Goal: Task Accomplishment & Management: Complete application form

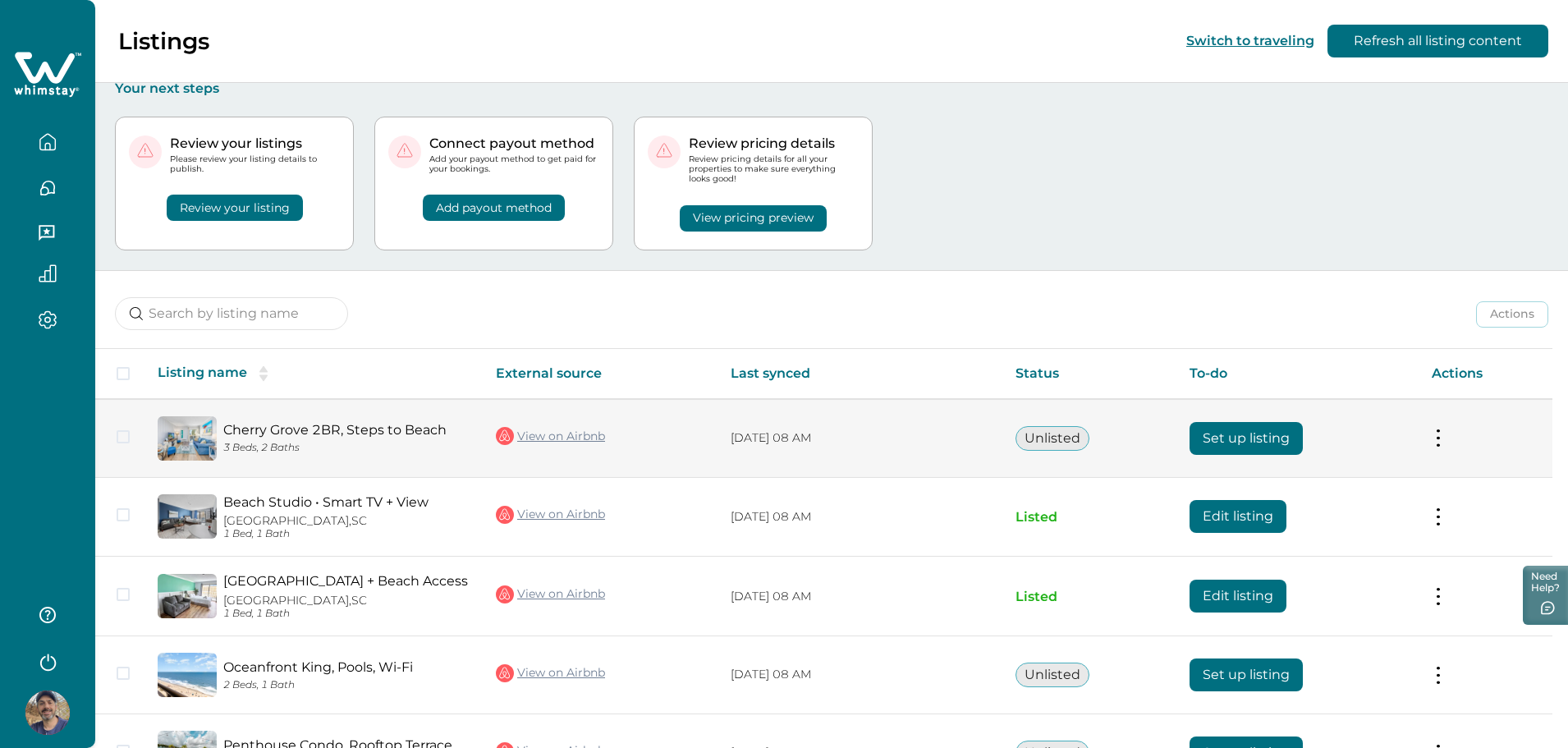
scroll to position [124, 0]
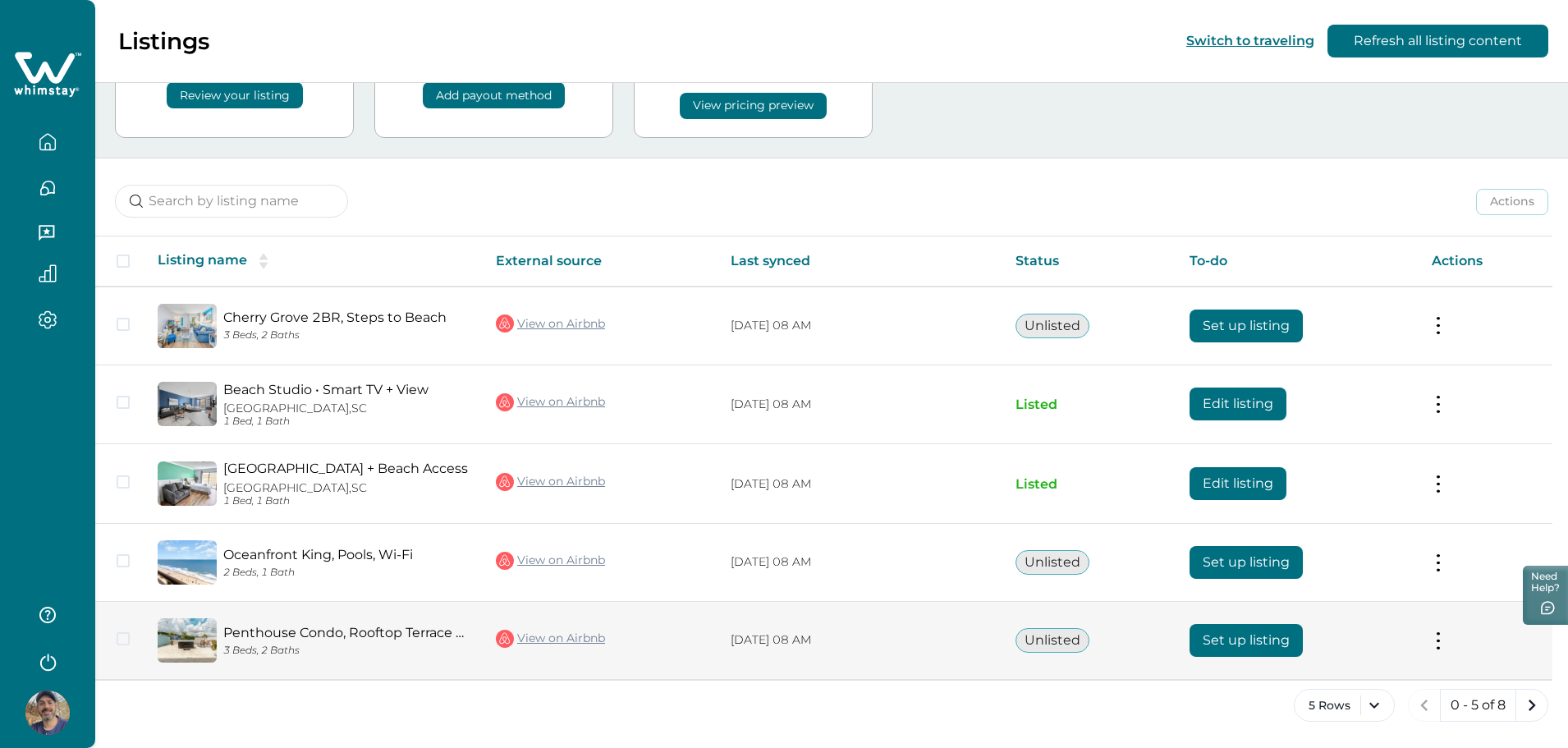
click at [1259, 648] on button "Set up listing" at bounding box center [1246, 641] width 113 height 33
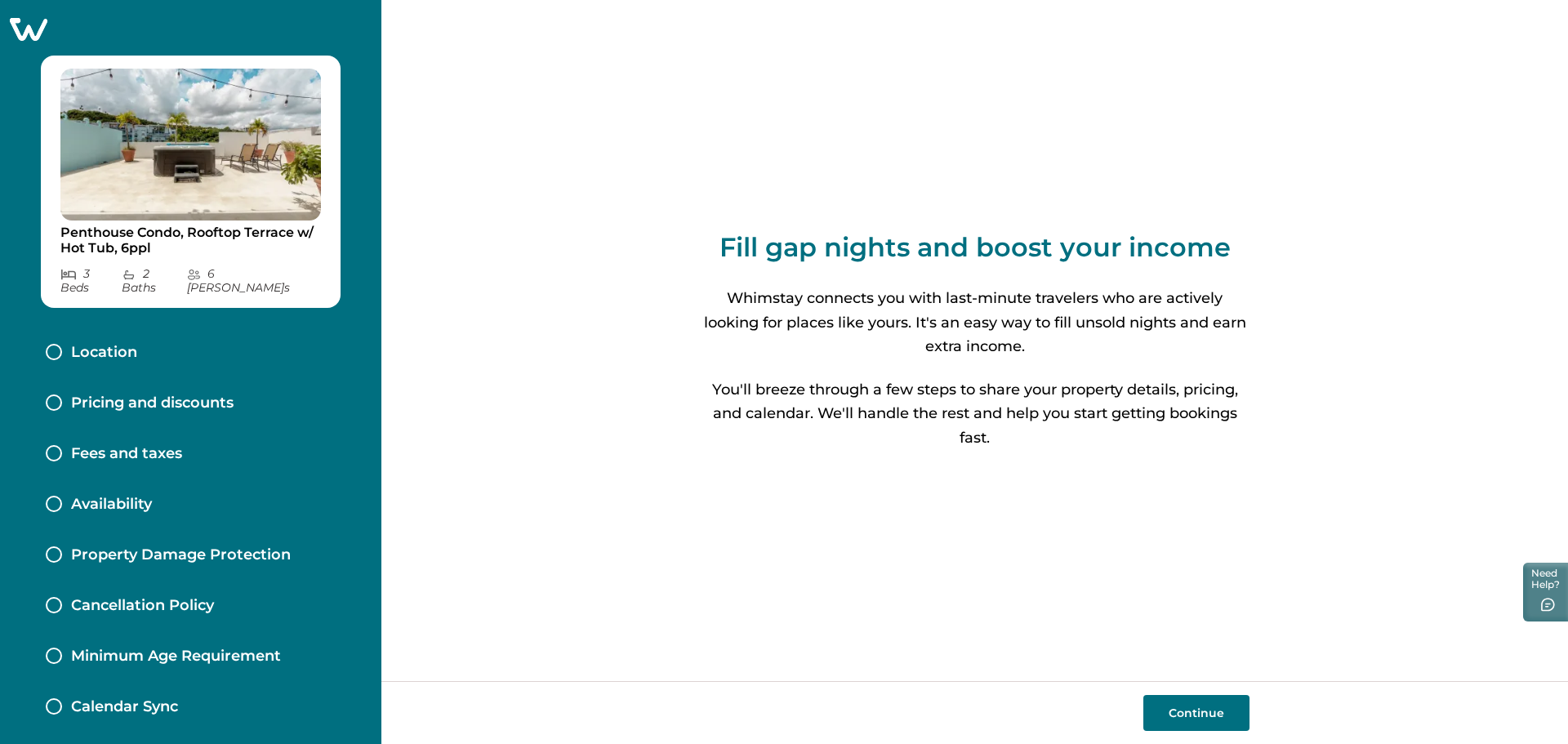
click at [1212, 711] on button "Continue" at bounding box center [1196, 714] width 106 height 36
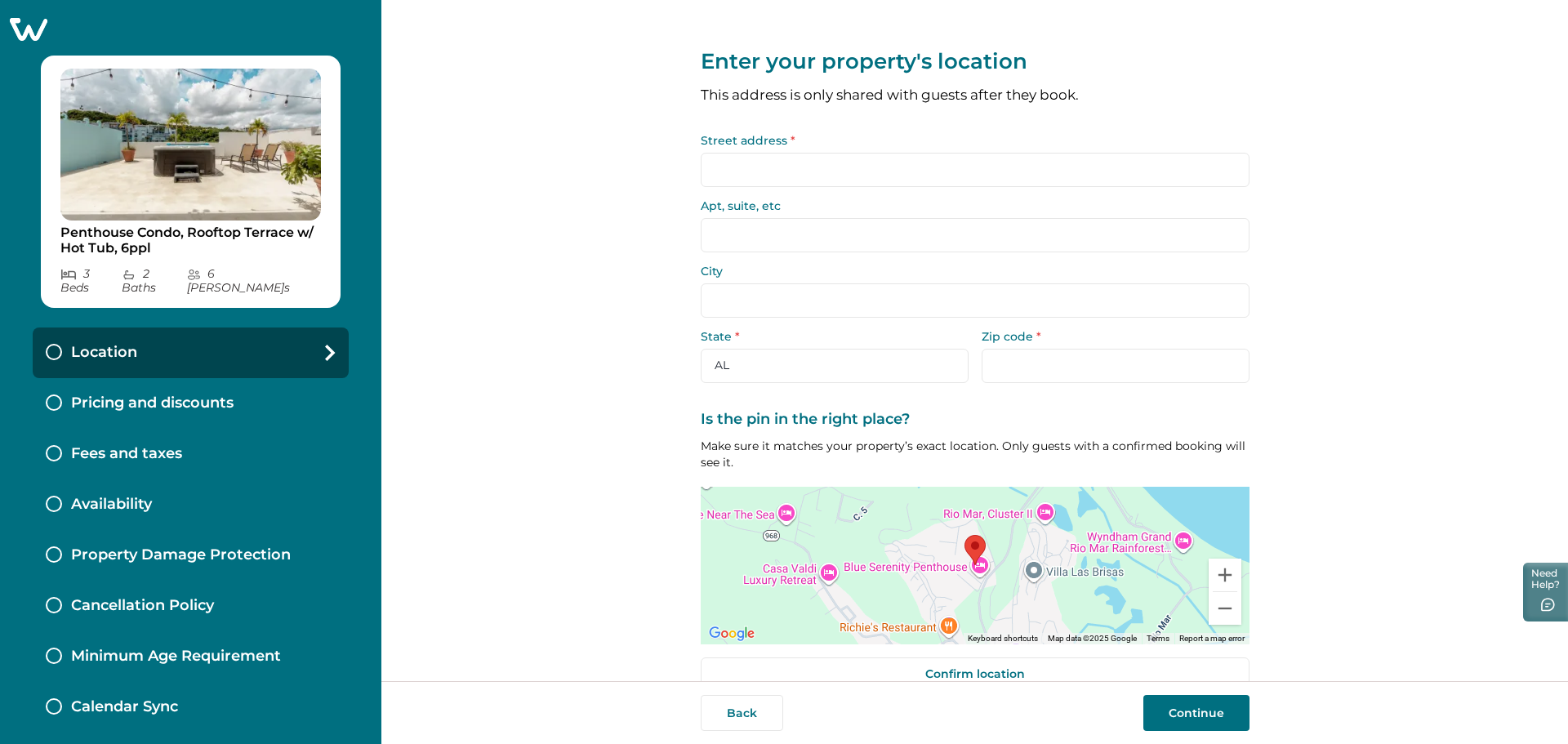
click at [965, 535] on area at bounding box center [965, 535] width 0 height 0
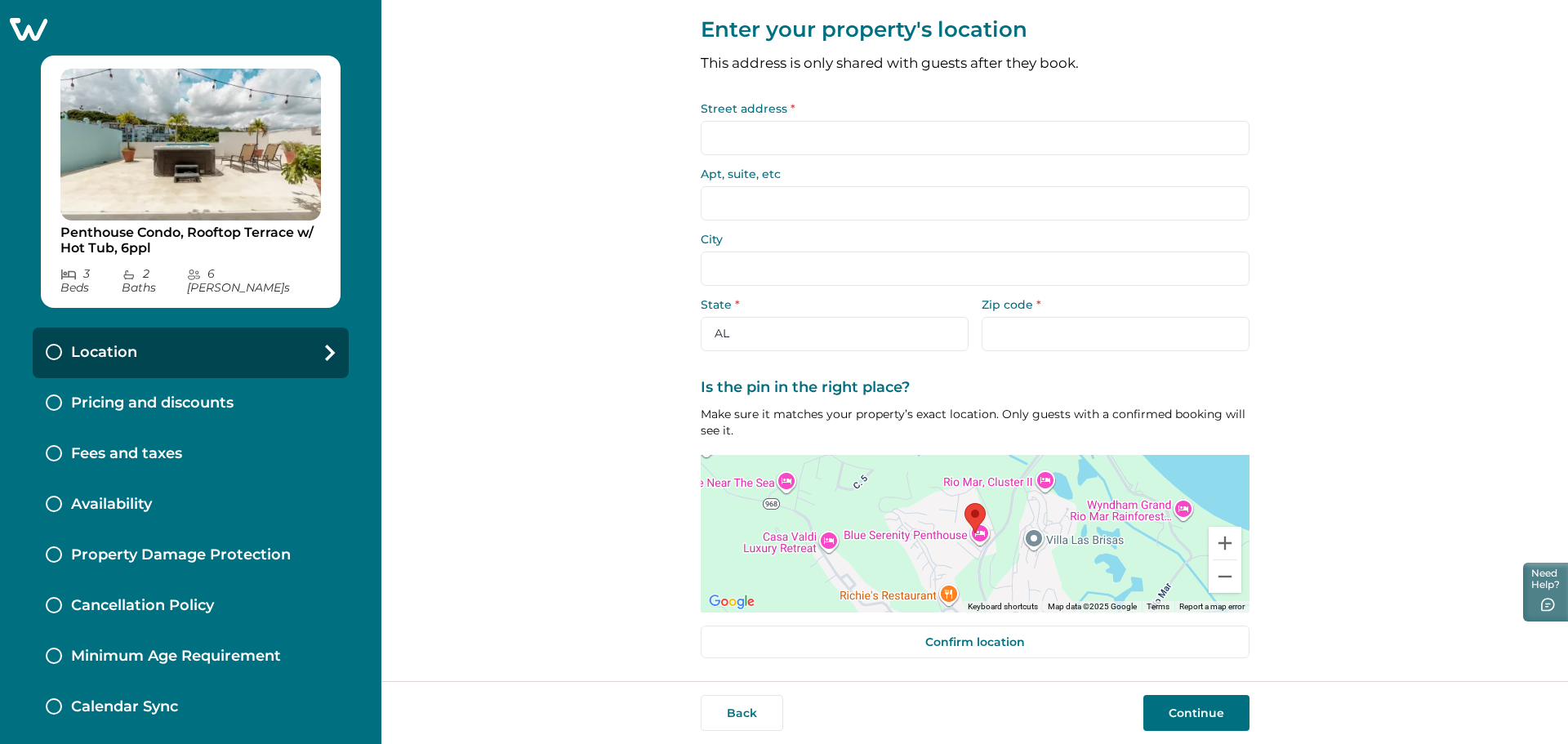
click at [708, 138] on input "Street address *" at bounding box center [975, 138] width 549 height 34
type input "Camino las piquas"
type input "C-PH2"
click at [750, 259] on input "City" at bounding box center [975, 269] width 549 height 34
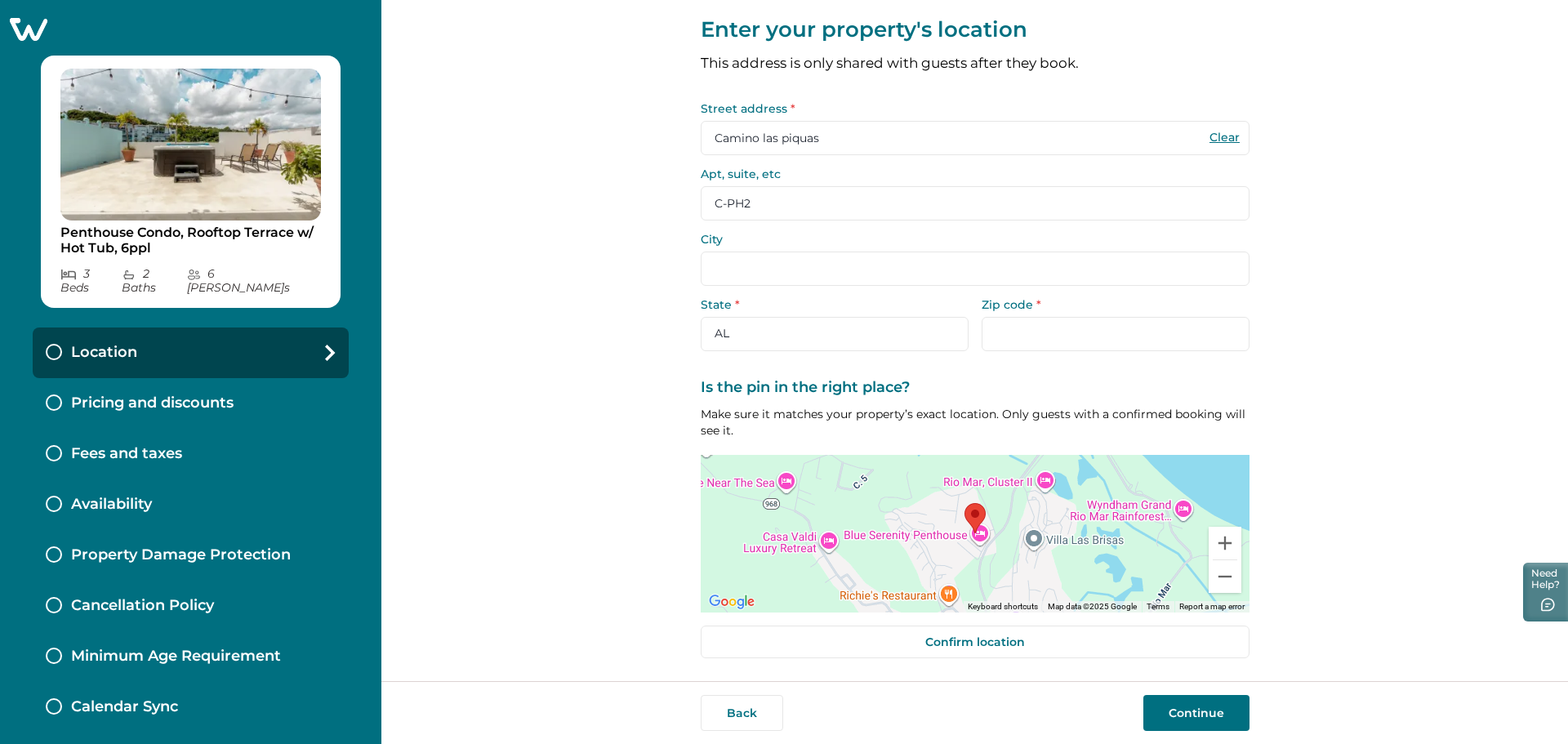
click at [857, 266] on input "City" at bounding box center [975, 269] width 549 height 34
click at [1025, 349] on input "Zip code *" at bounding box center [1116, 334] width 268 height 34
click at [765, 277] on input "City" at bounding box center [975, 269] width 549 height 34
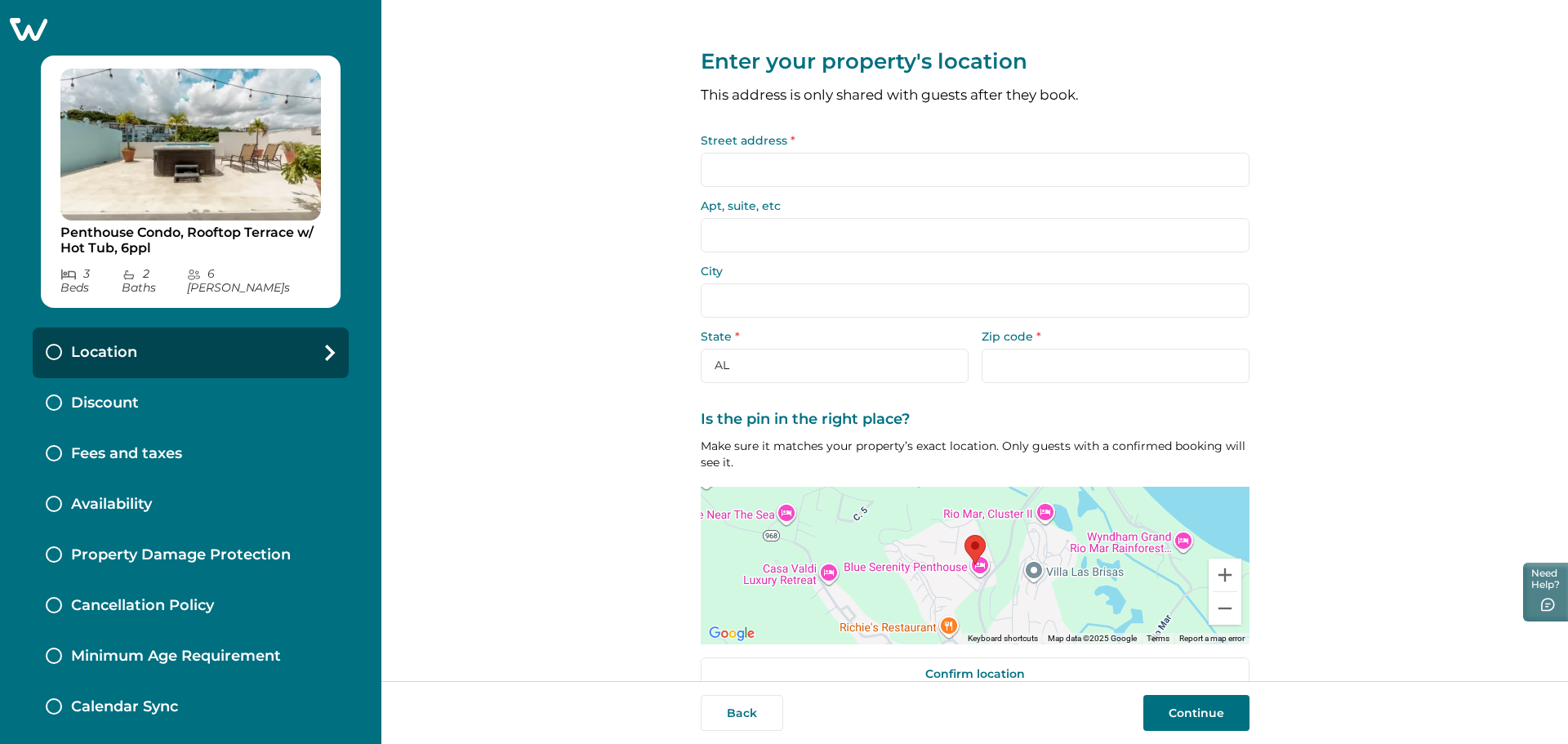
click at [813, 169] on input "Street address *" at bounding box center [975, 170] width 549 height 34
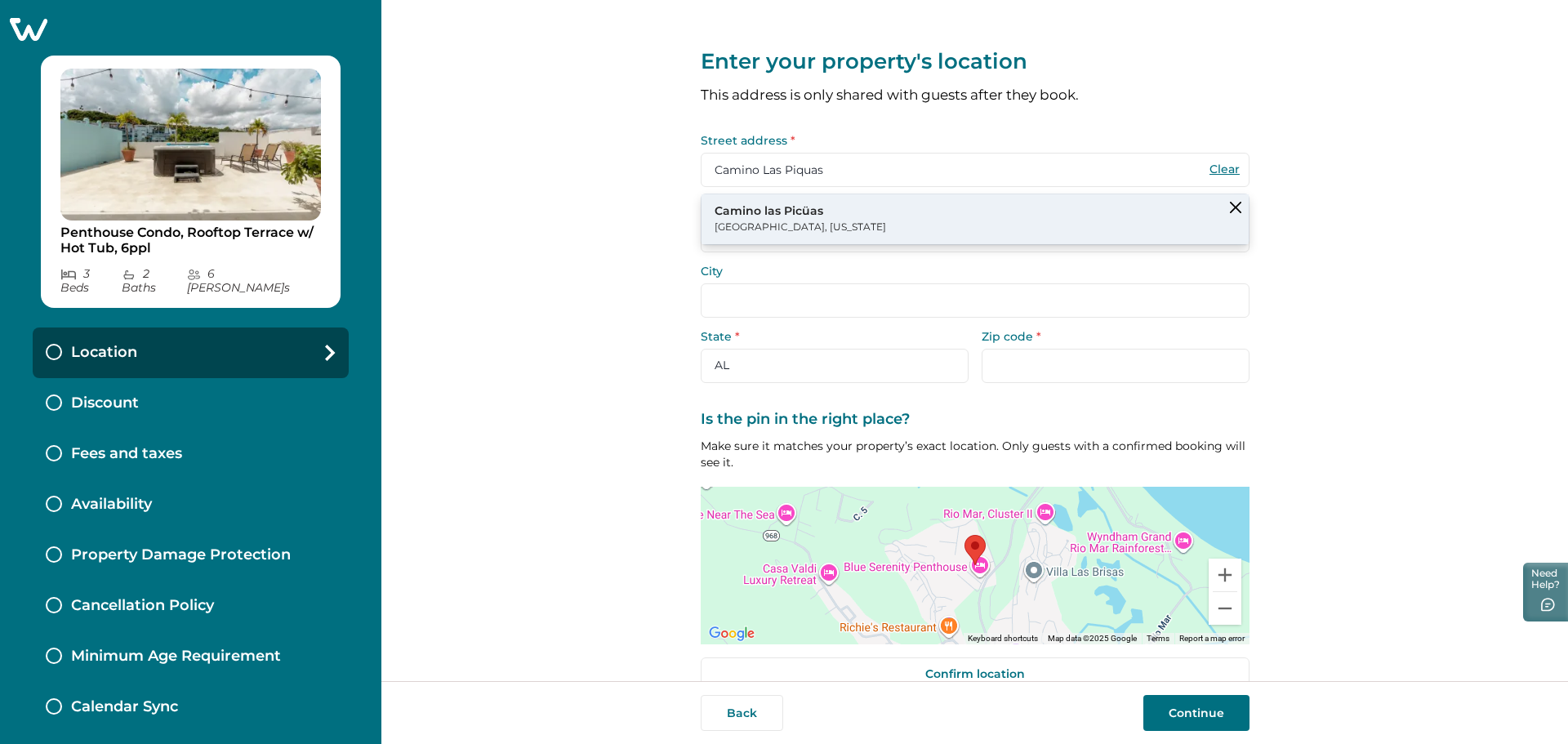
type input "Camino Las Piquas"
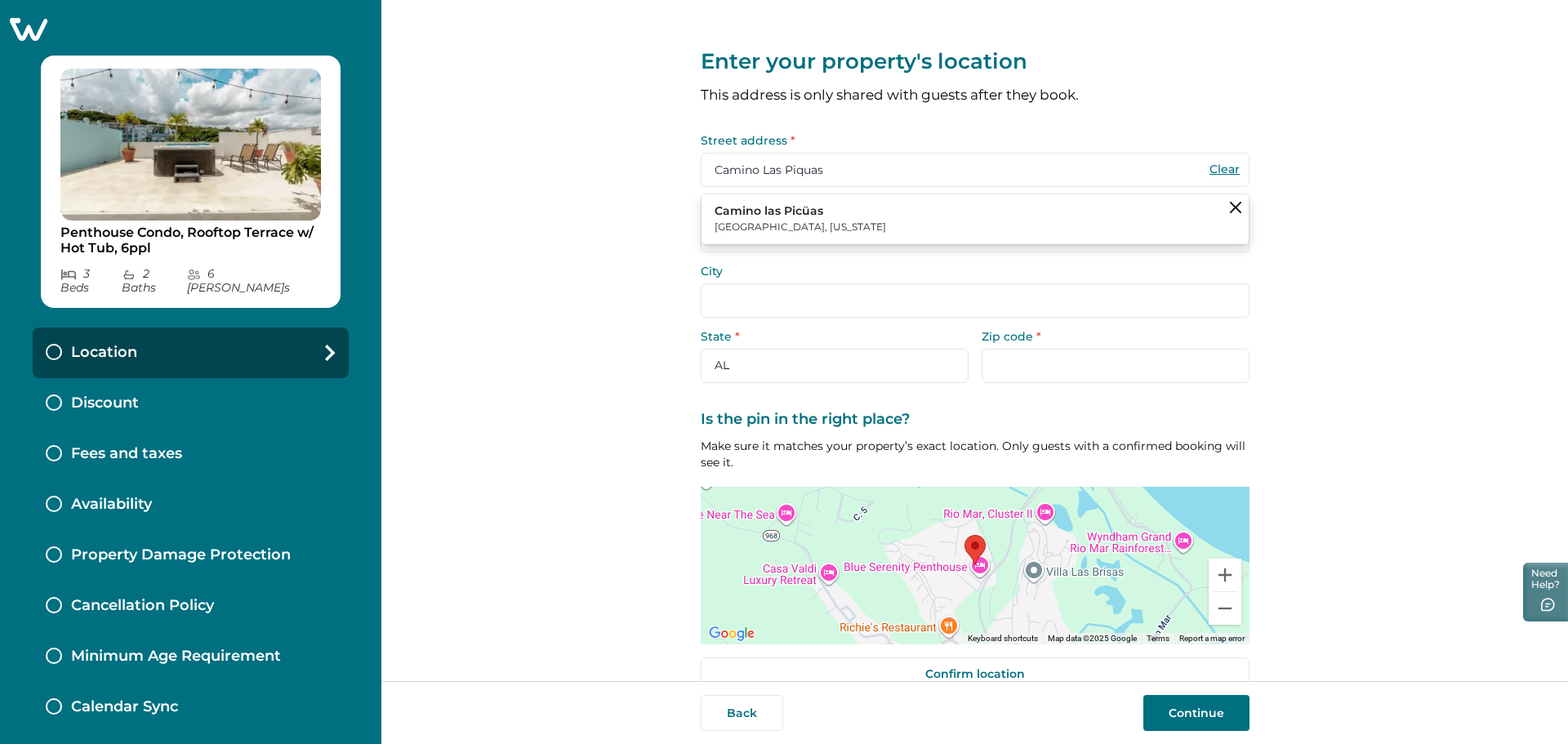
click at [761, 241] on button "Camino las Picüas Río Grande, Puerto Rico" at bounding box center [975, 219] width 548 height 50
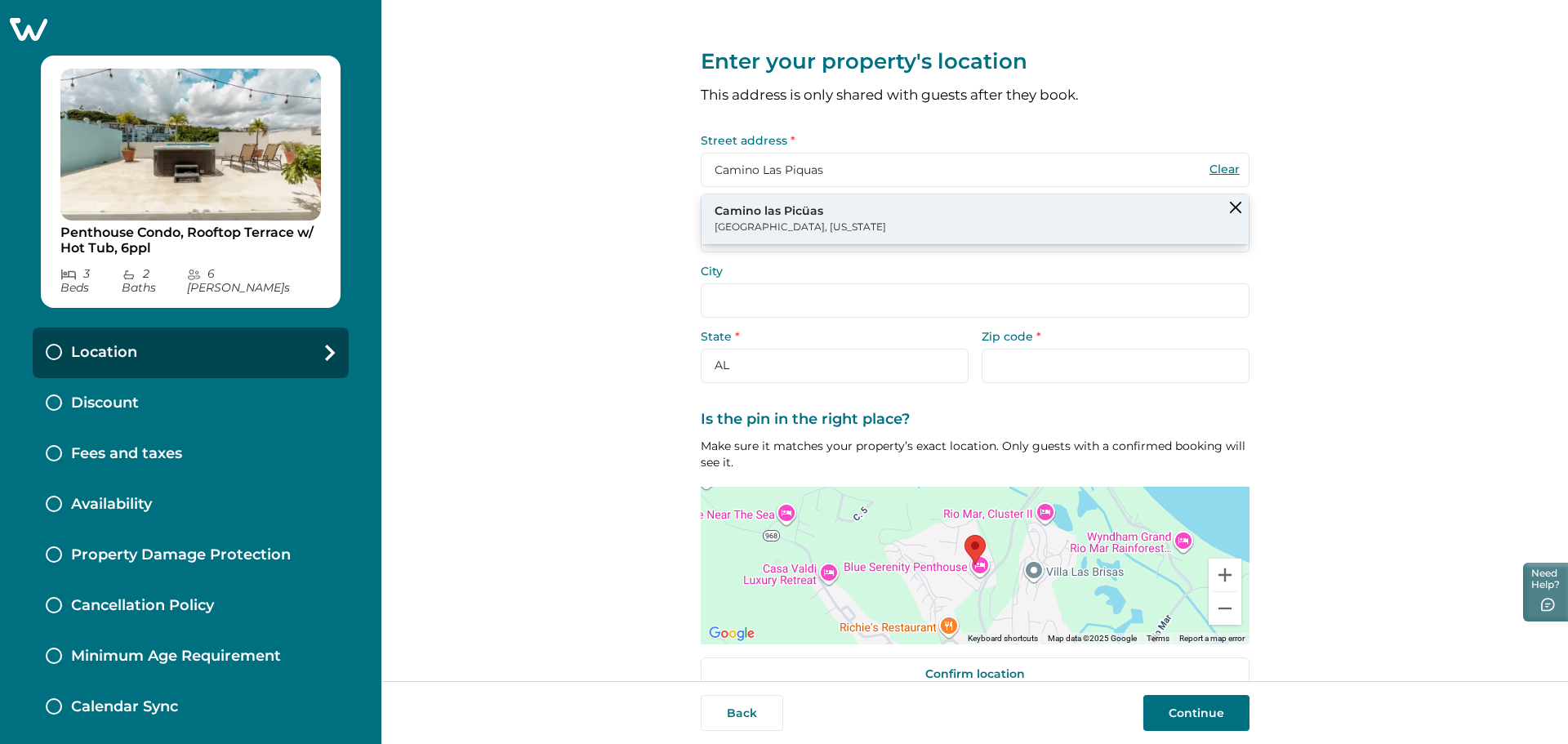
type input "Camino las Picüas"
type input "00745"
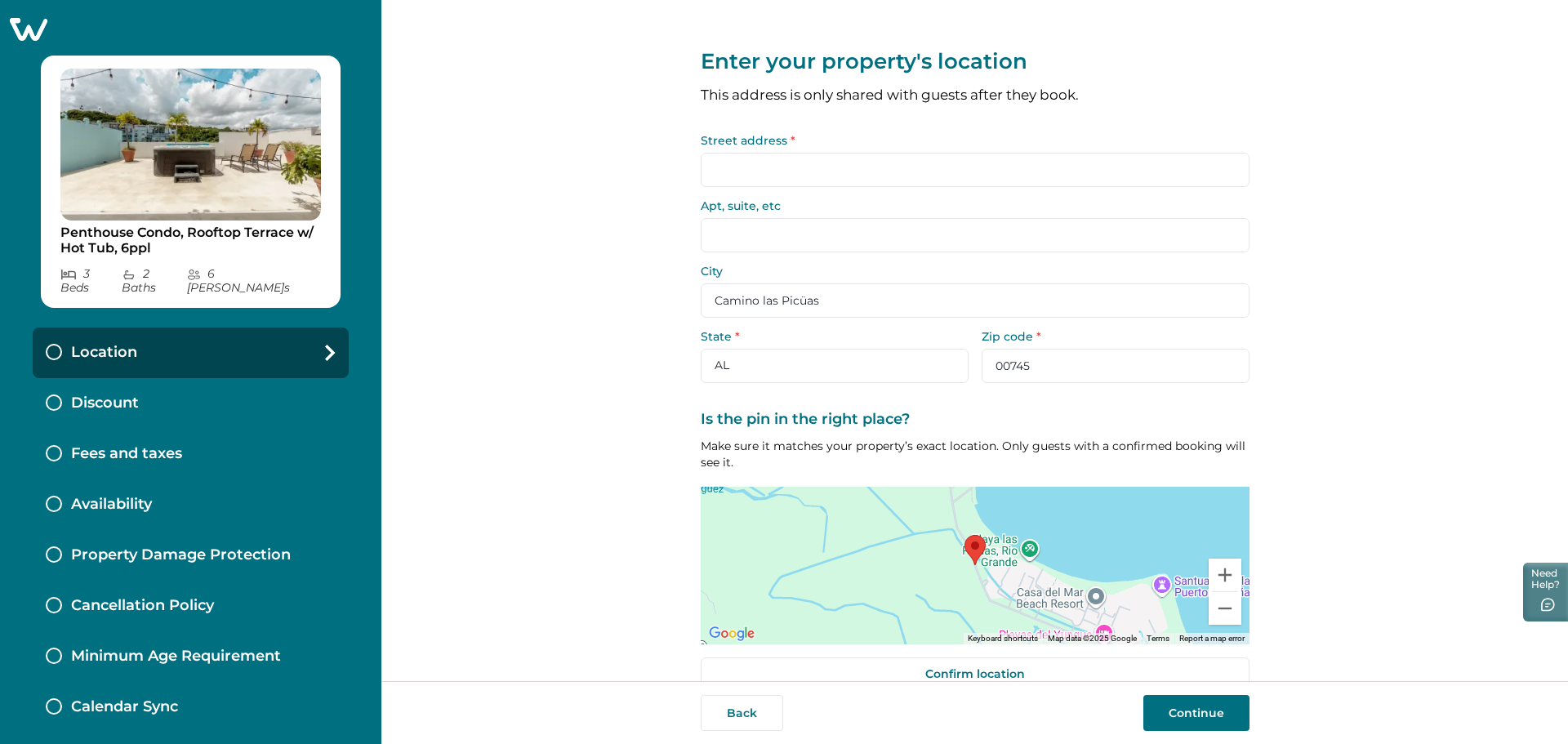
click at [765, 173] on input "Street address *" at bounding box center [975, 170] width 549 height 34
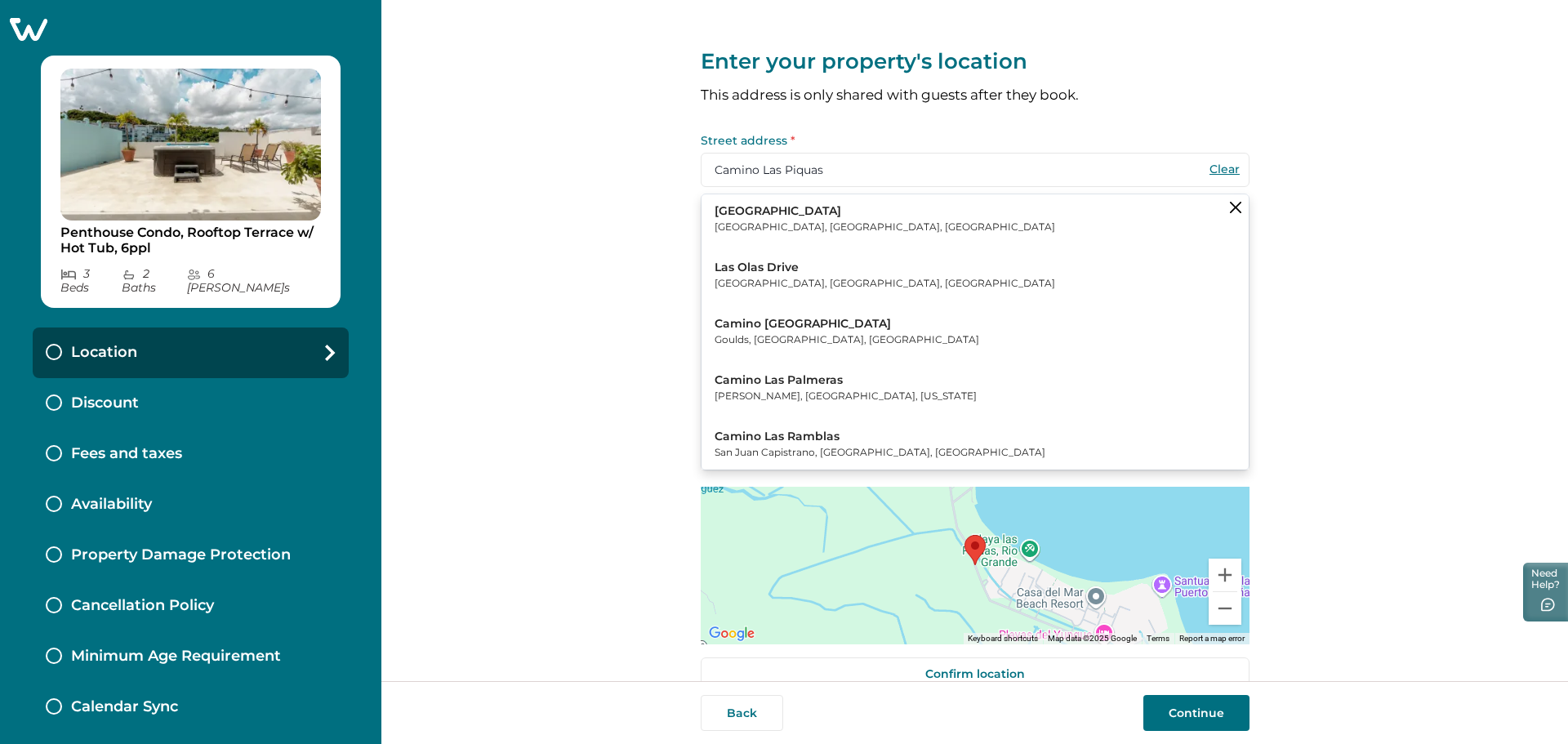
type input "Camino Las Piquas"
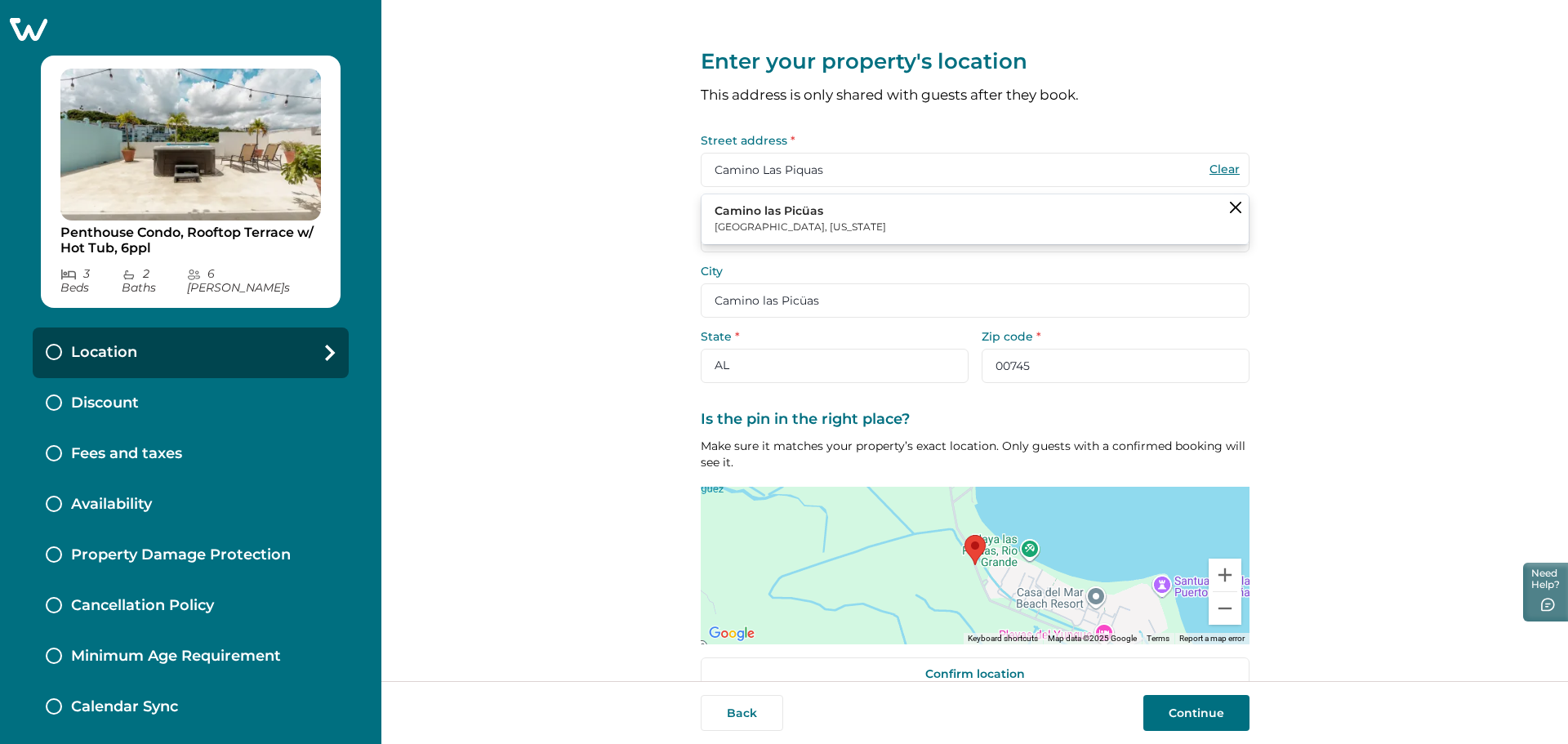
click at [652, 205] on div "Enter your property's location This address is only shared with guests after th…" at bounding box center [975, 341] width 1187 height 682
click at [1418, 286] on div "Enter your property's location This address is only shared with guests after th…" at bounding box center [975, 341] width 1187 height 682
click at [1065, 205] on button "Camino las Picüas Río Grande, Puerto Rico" at bounding box center [975, 219] width 548 height 50
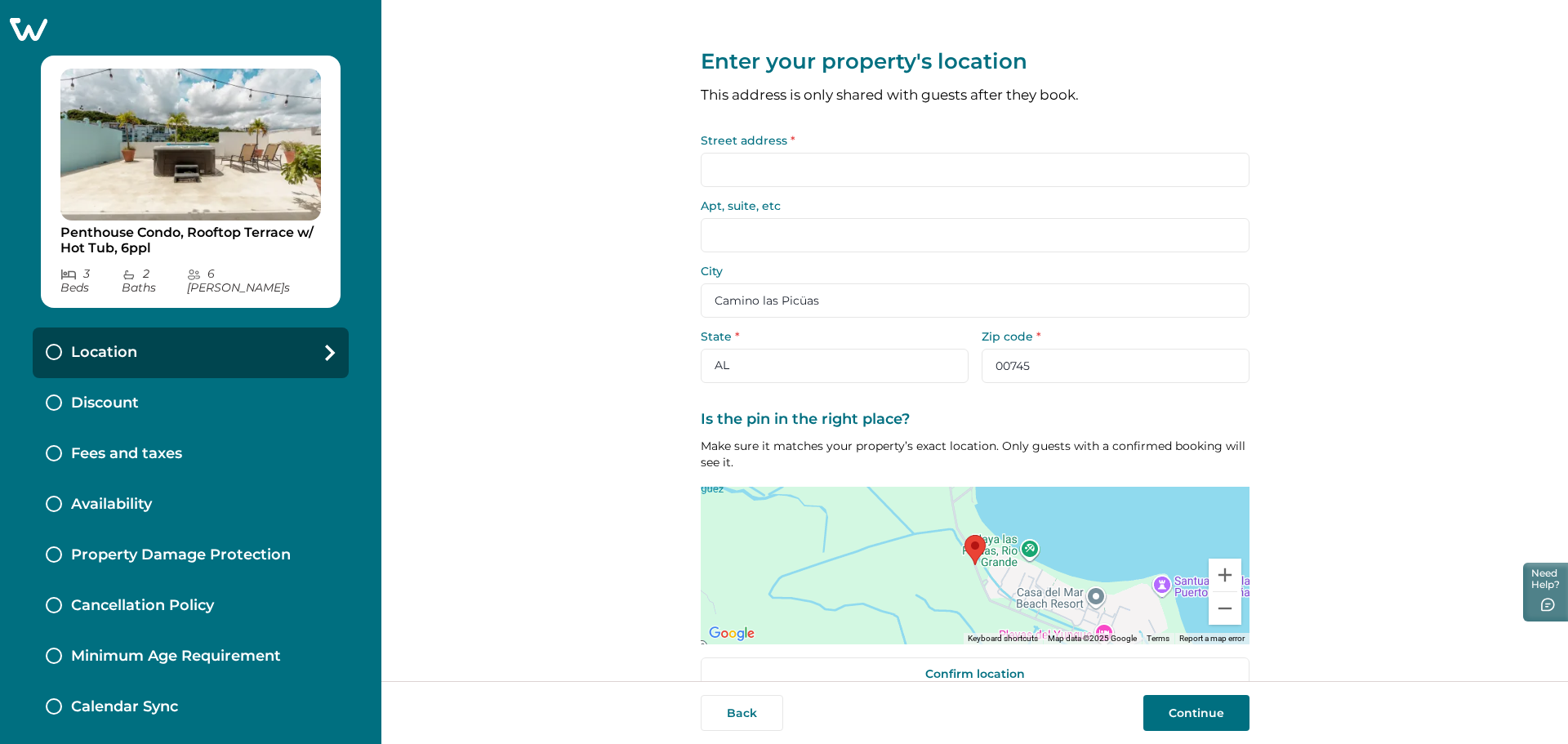
click at [793, 239] on input "Apt, suite, etc" at bounding box center [975, 236] width 549 height 34
type input "C-PH@"
click at [621, 335] on div "Enter your property's location This address is only shared with guests after th…" at bounding box center [975, 341] width 1187 height 682
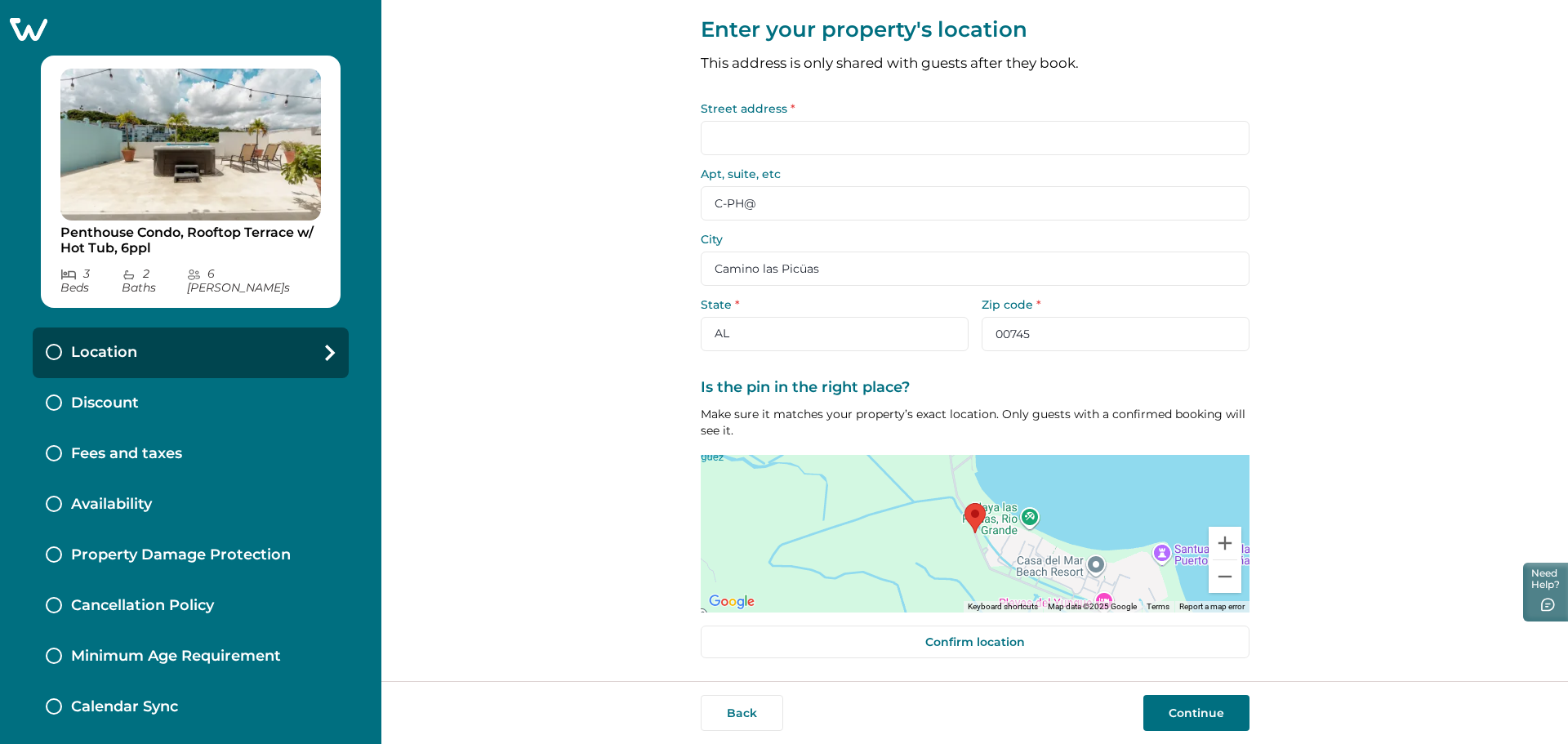
click at [926, 134] on input "Street address *" at bounding box center [975, 138] width 549 height 34
click at [1202, 706] on button "Continue" at bounding box center [1196, 714] width 106 height 36
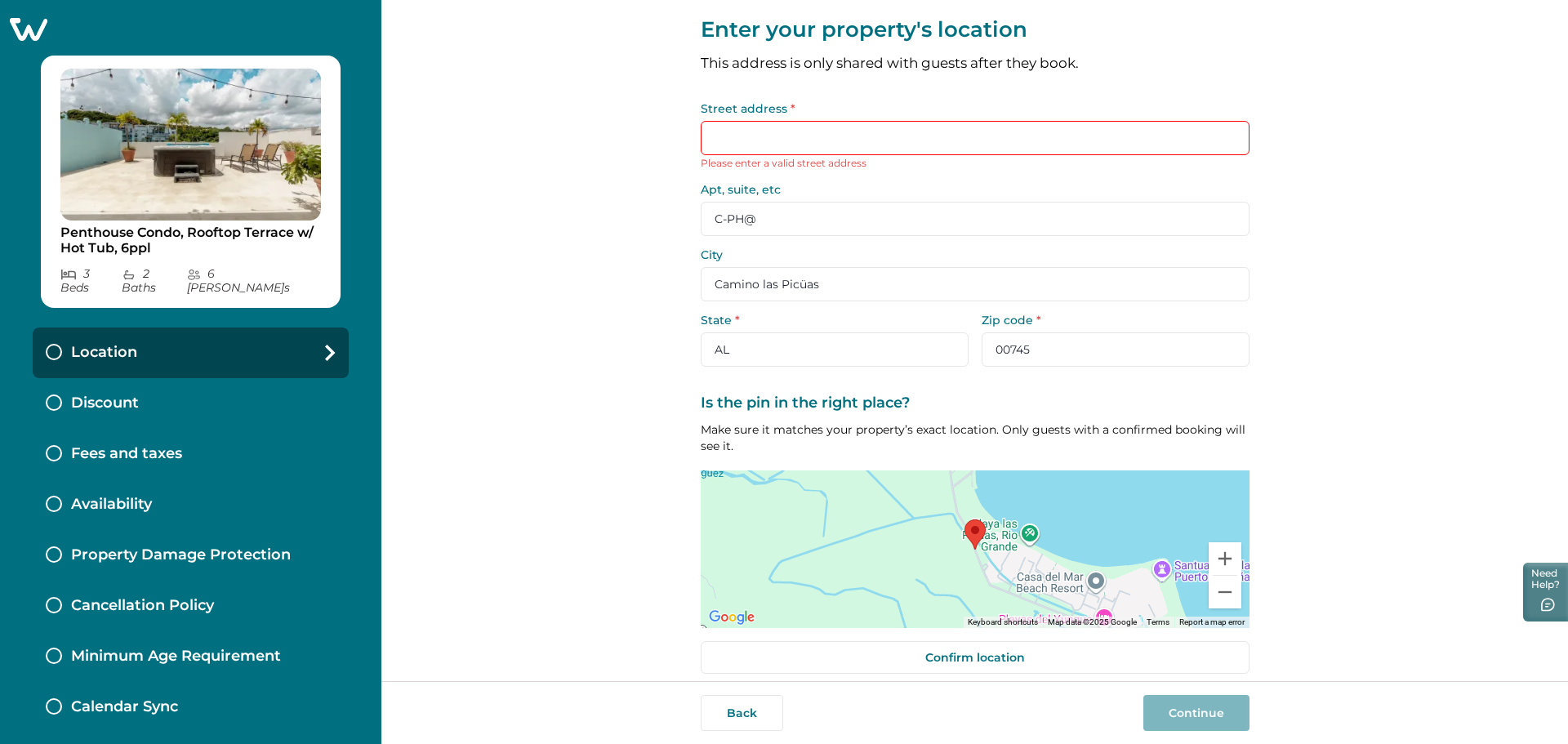
click at [751, 148] on input "Street address *" at bounding box center [975, 138] width 549 height 34
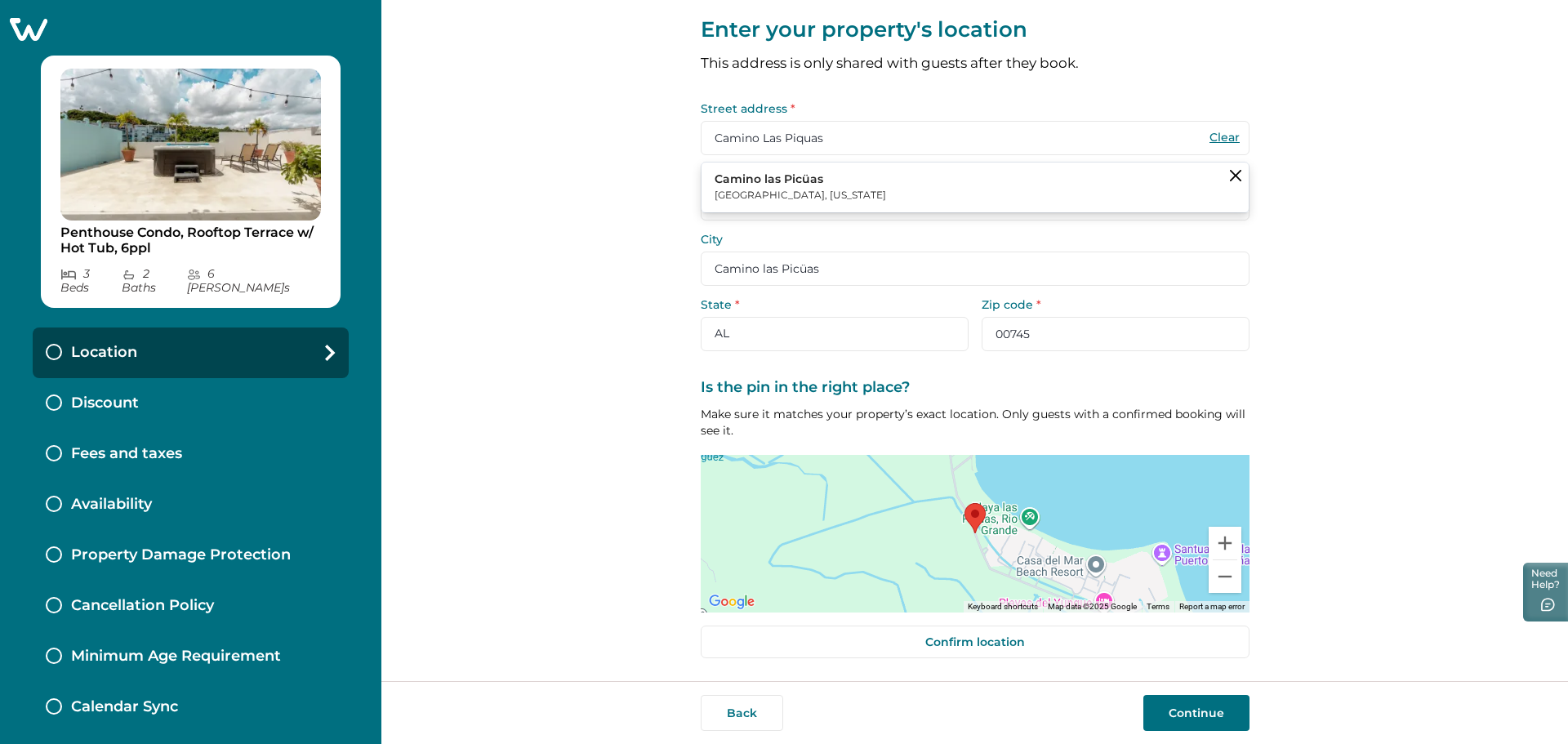
type input "Camino Las Piquas"
click at [626, 189] on div "Enter your property's location This address is only shared with guests after th…" at bounding box center [975, 341] width 1187 height 682
click at [1205, 704] on button "Continue" at bounding box center [1196, 714] width 106 height 36
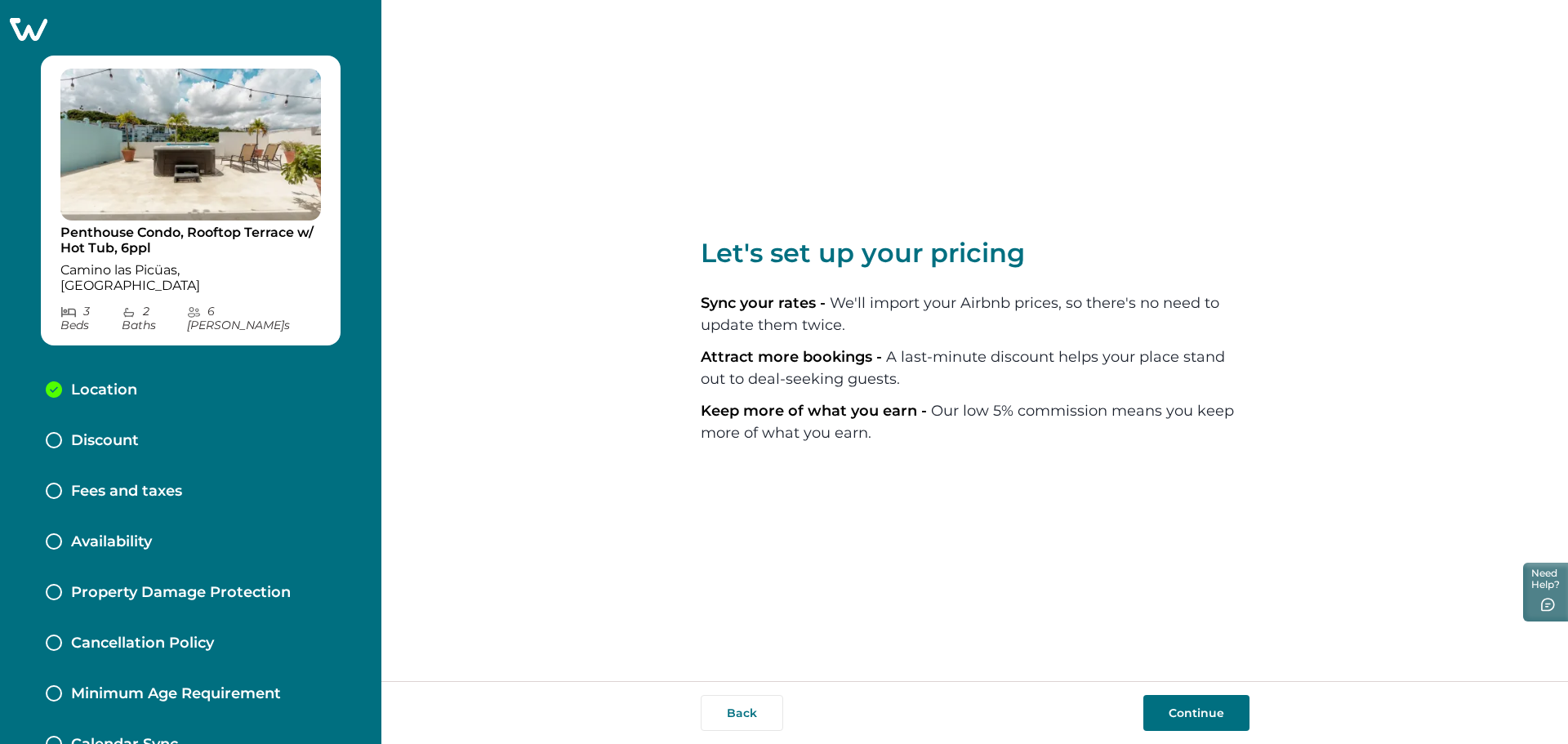
click at [1198, 709] on button "Continue" at bounding box center [1196, 714] width 106 height 36
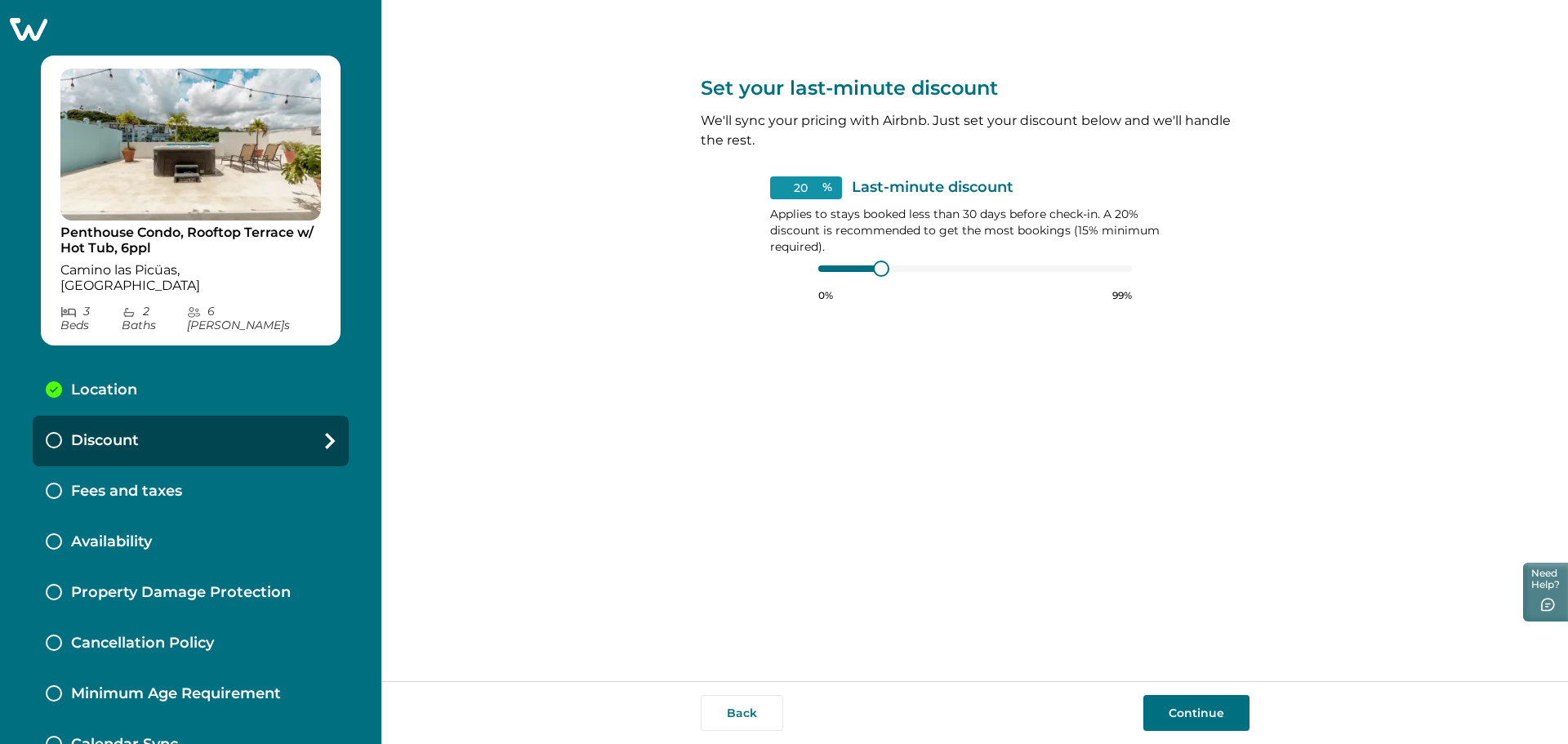
click at [1192, 720] on button "Continue" at bounding box center [1196, 714] width 106 height 36
type input "20"
click at [881, 276] on div at bounding box center [882, 269] width 15 height 15
click at [1217, 707] on button "Continue" at bounding box center [1196, 714] width 106 height 36
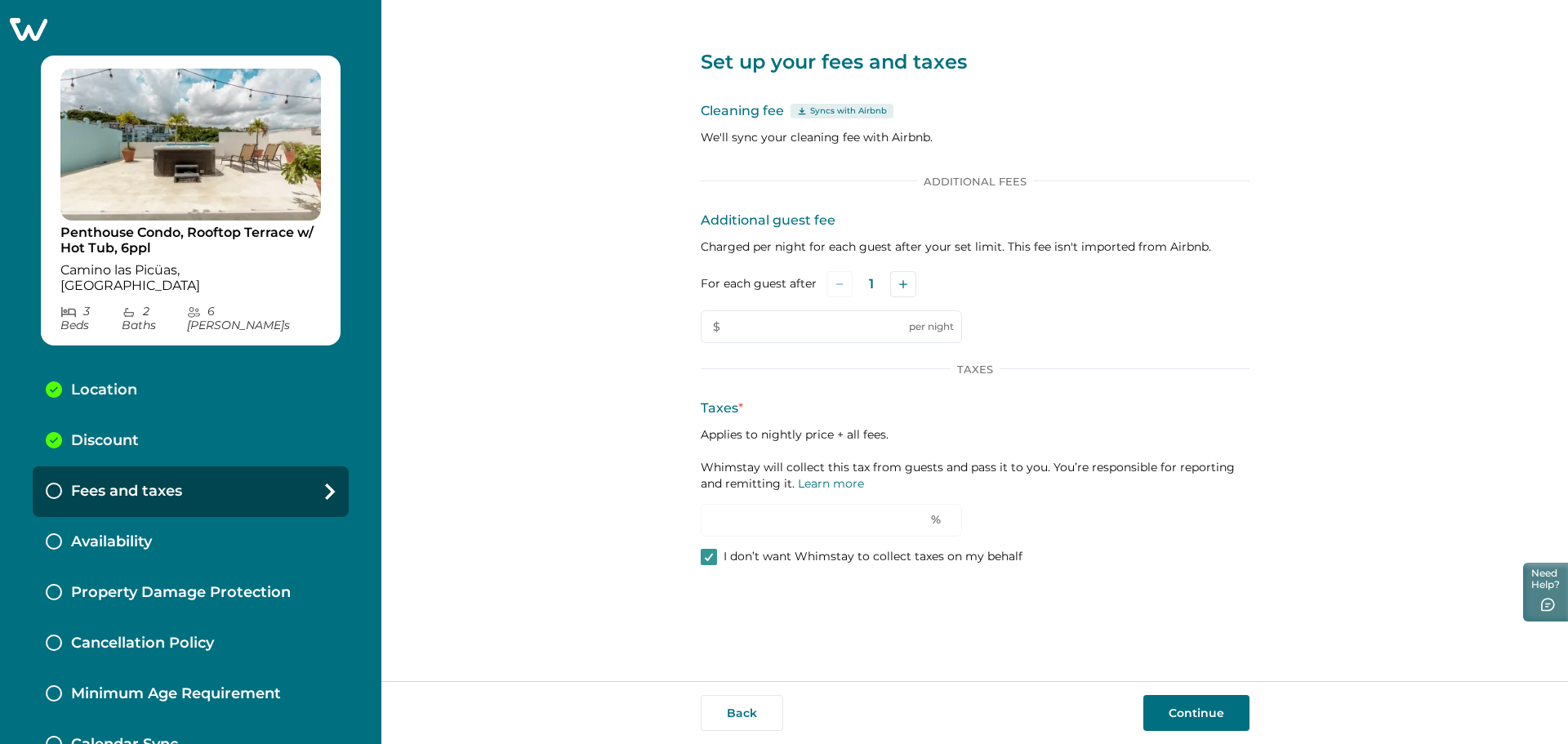
click at [1177, 705] on button "Continue" at bounding box center [1196, 714] width 106 height 36
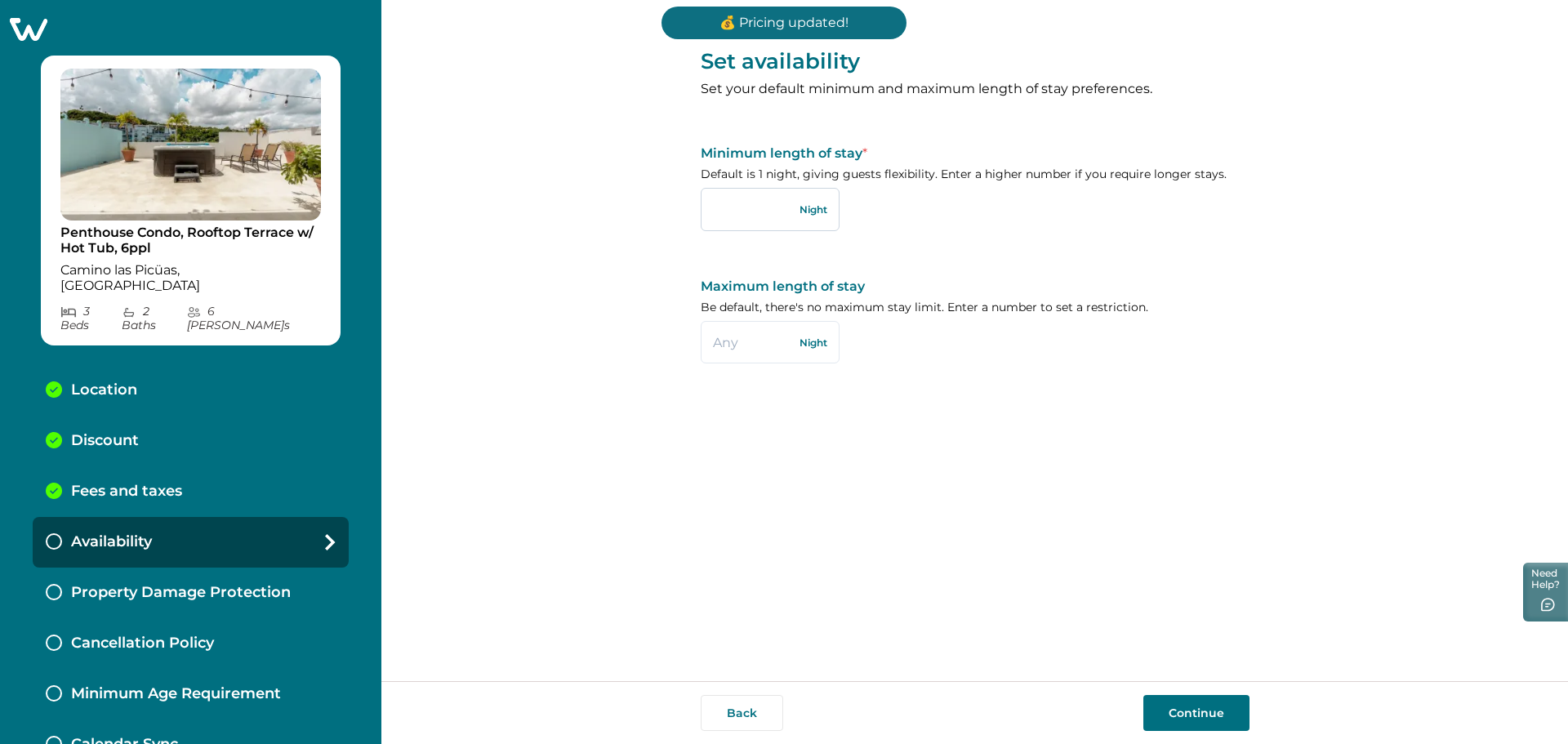
click at [740, 200] on input "text" at bounding box center [770, 209] width 139 height 43
type input "1"
click at [1212, 713] on button "Continue" at bounding box center [1196, 714] width 106 height 36
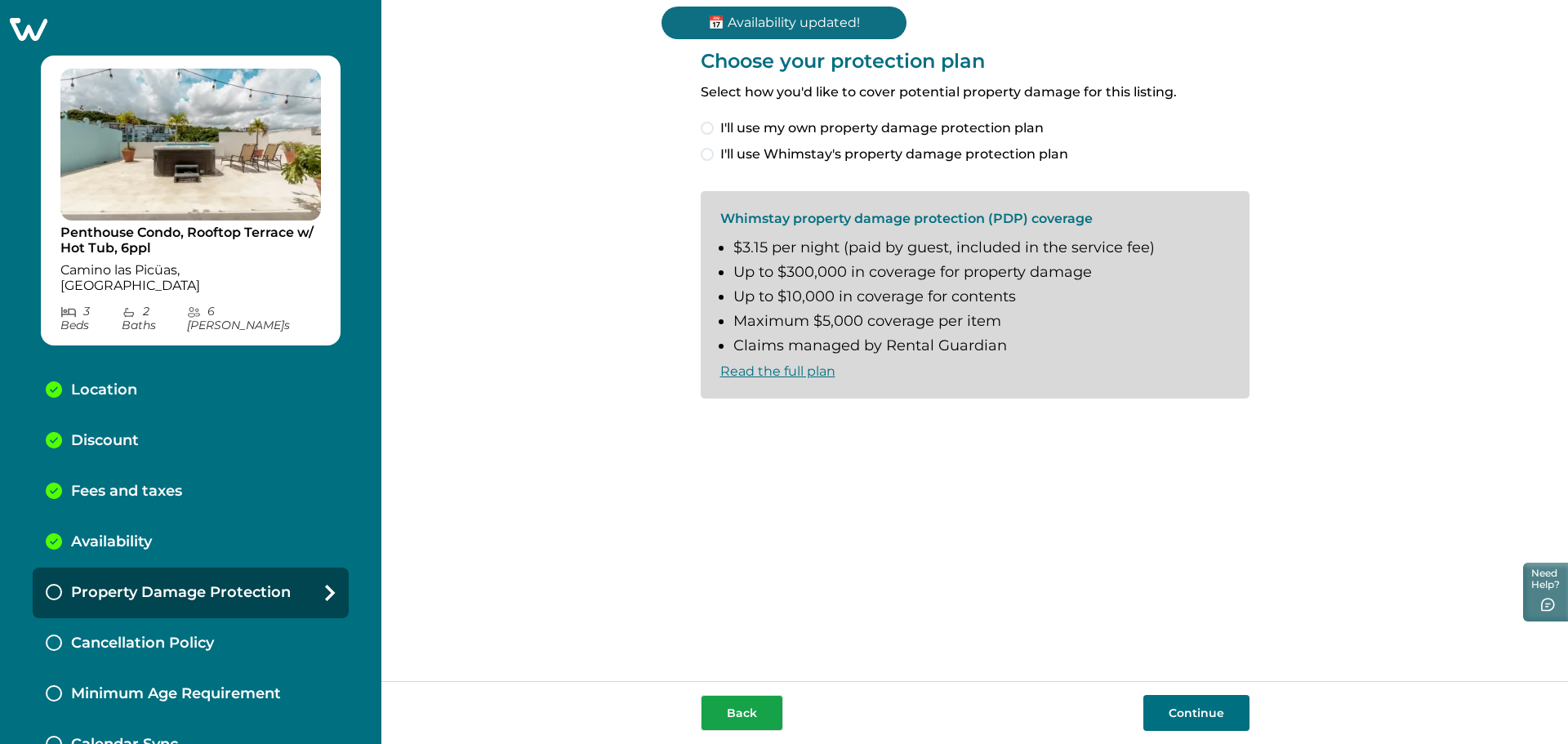
click at [724, 706] on button "Back" at bounding box center [742, 714] width 82 height 36
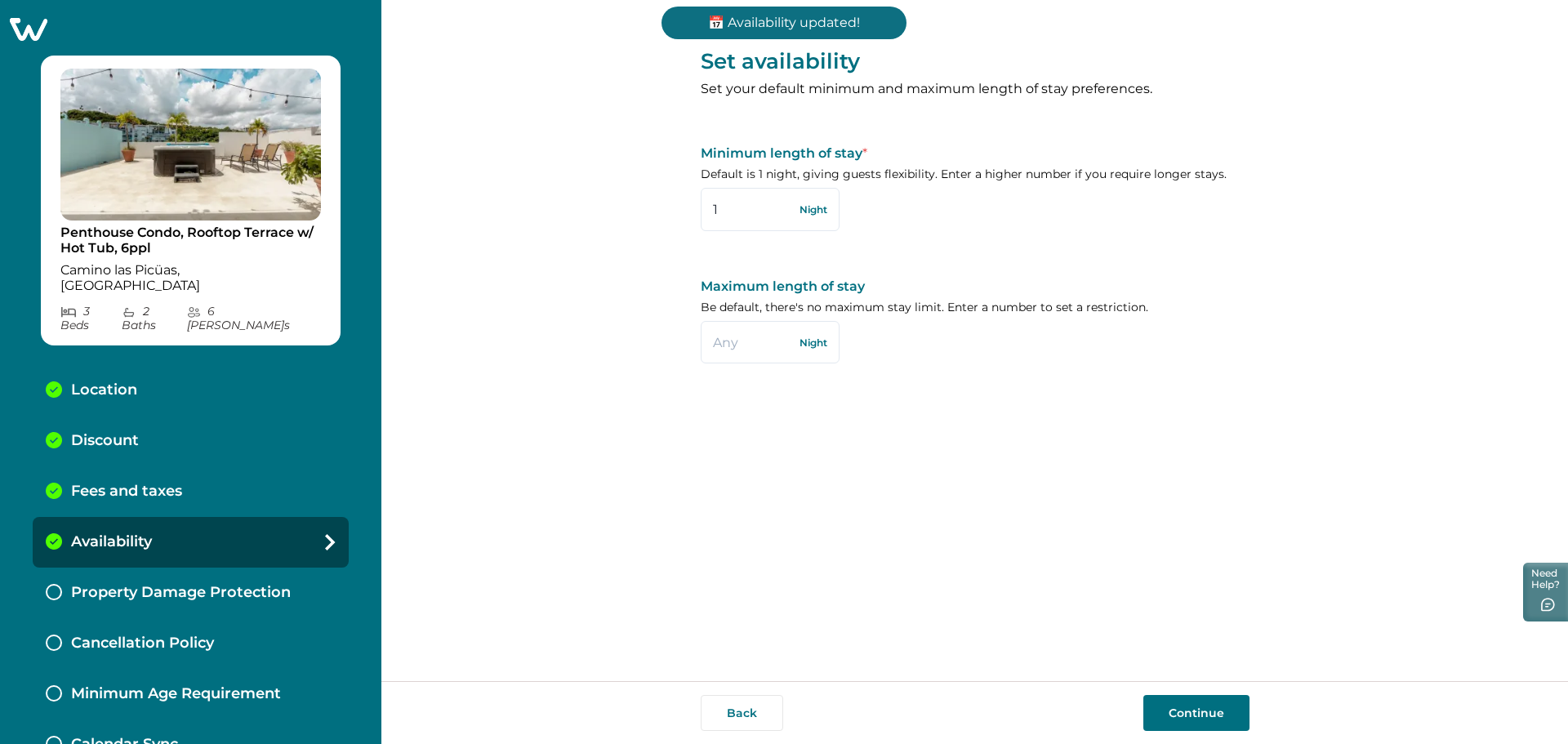
click at [724, 706] on button "Back" at bounding box center [742, 714] width 82 height 36
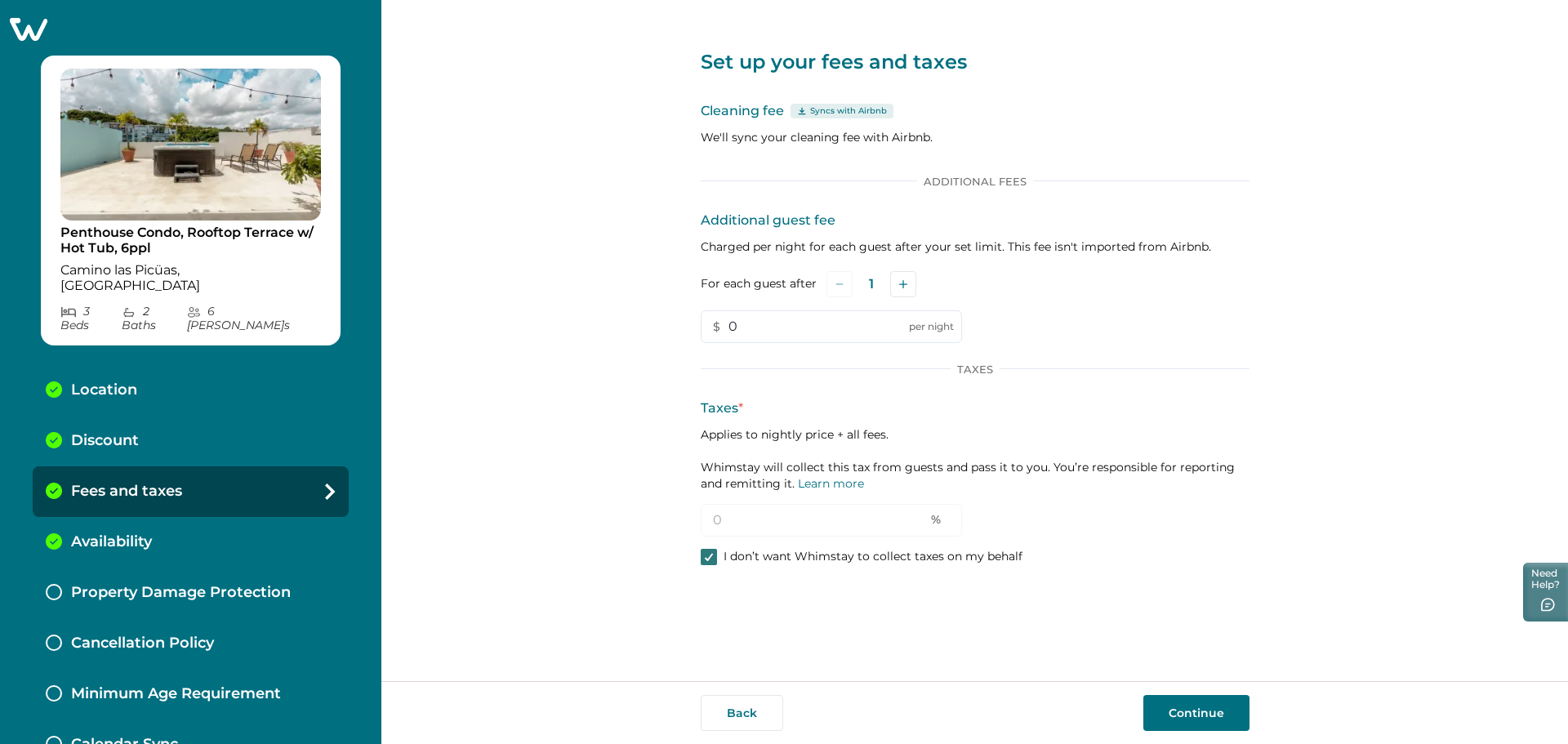
click at [705, 557] on icon at bounding box center [709, 558] width 10 height 8
click at [723, 528] on input "0" at bounding box center [832, 521] width 261 height 33
type input "12"
click at [1171, 714] on button "Continue" at bounding box center [1196, 714] width 106 height 36
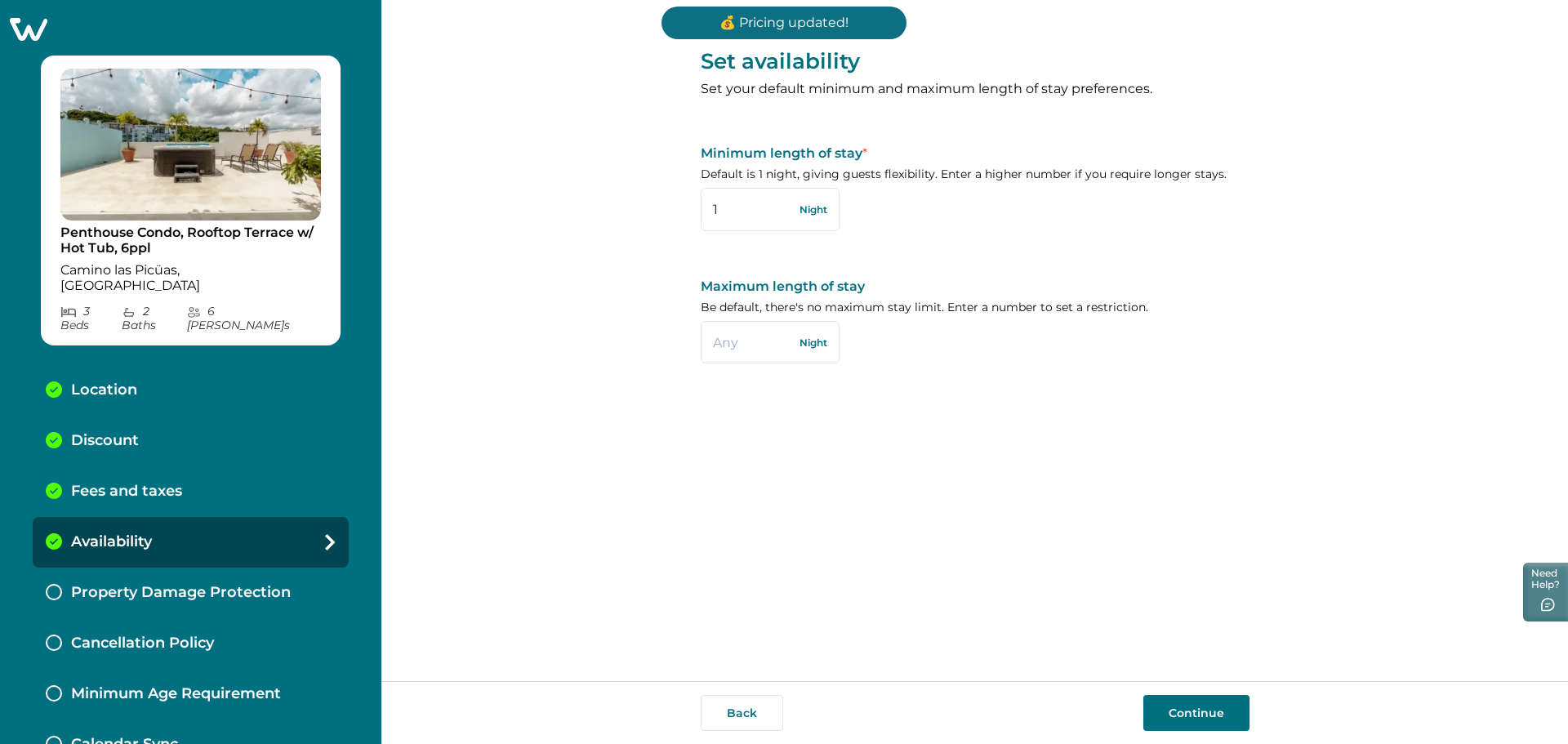
click at [1172, 673] on div "Set availability Set your default minimum and maximum length of stay preference…" at bounding box center [975, 341] width 549 height 682
click at [1187, 703] on button "Continue" at bounding box center [1196, 714] width 106 height 36
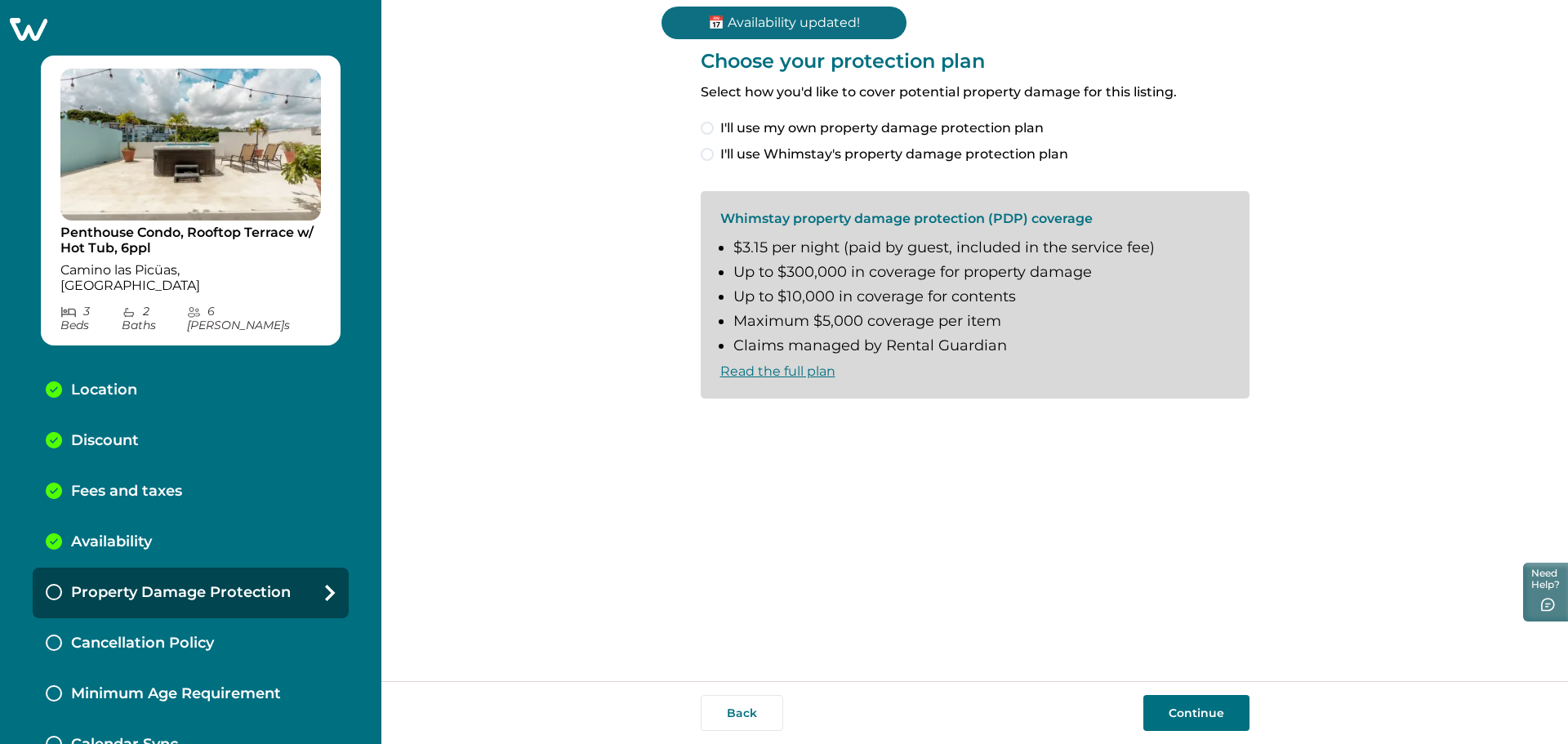
click at [709, 128] on span at bounding box center [708, 128] width 13 height 13
click at [1200, 733] on div "Back Continue" at bounding box center [975, 713] width 1187 height 63
click at [1193, 714] on button "Continue" at bounding box center [1196, 714] width 106 height 36
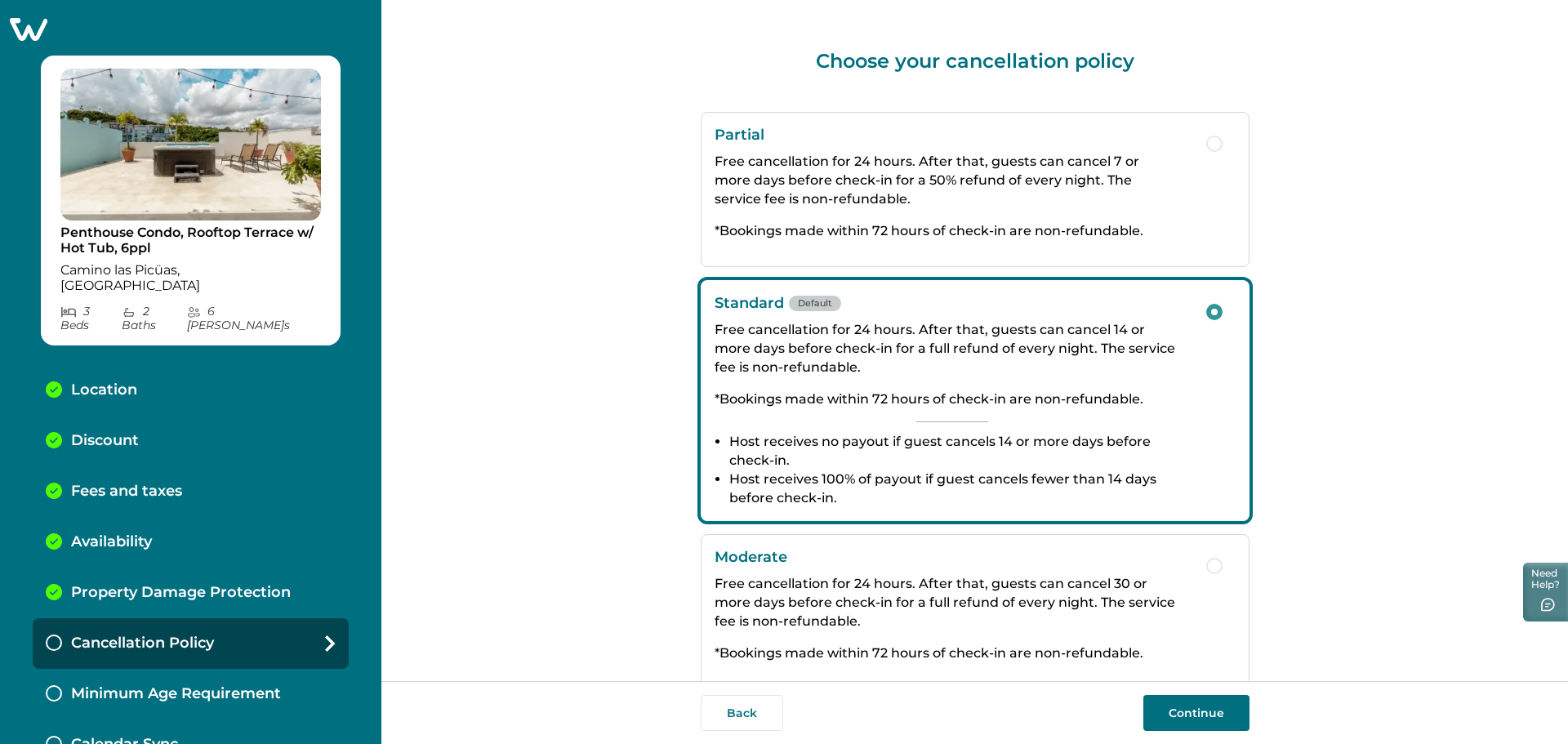
scroll to position [163, 0]
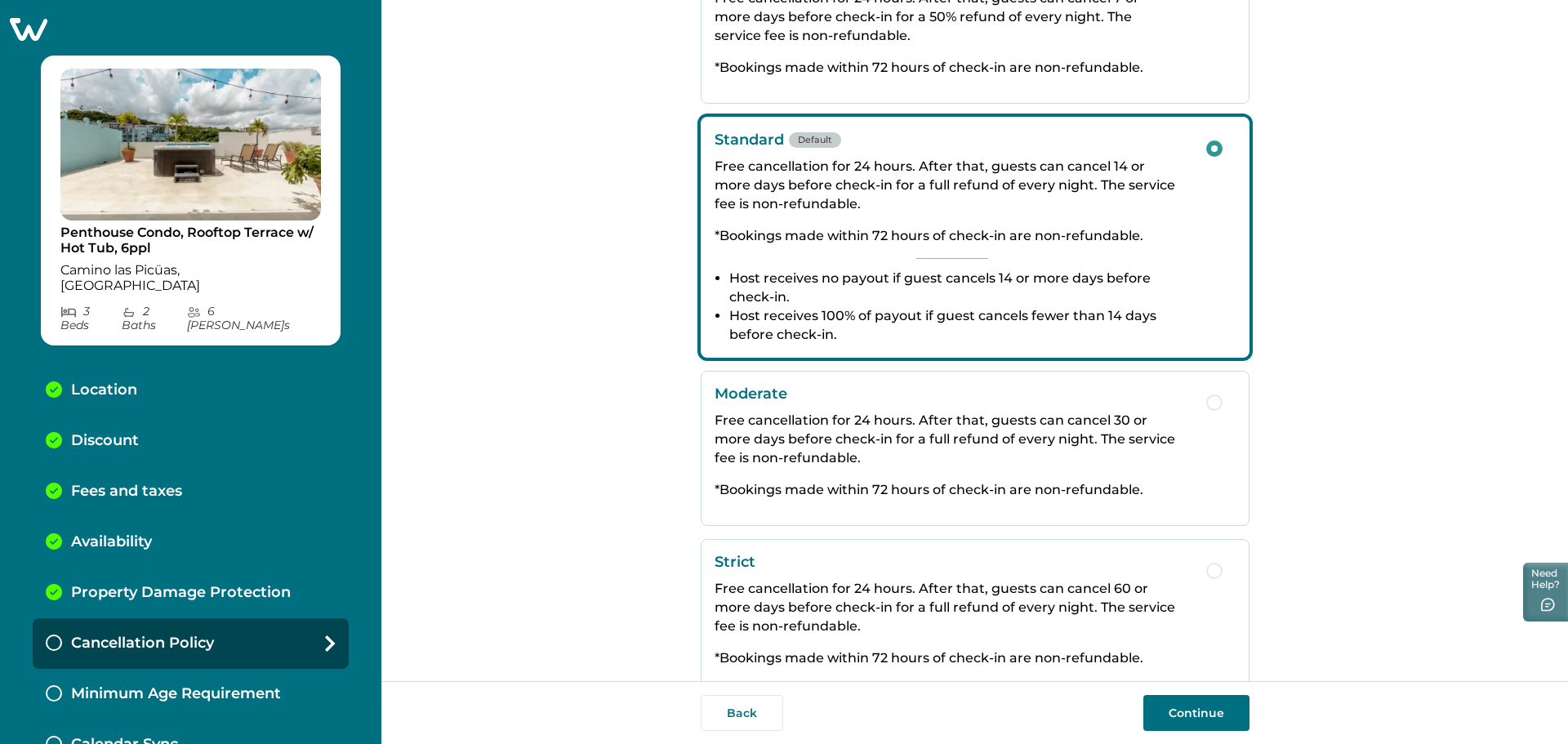
click at [1199, 719] on button "Continue" at bounding box center [1196, 714] width 106 height 36
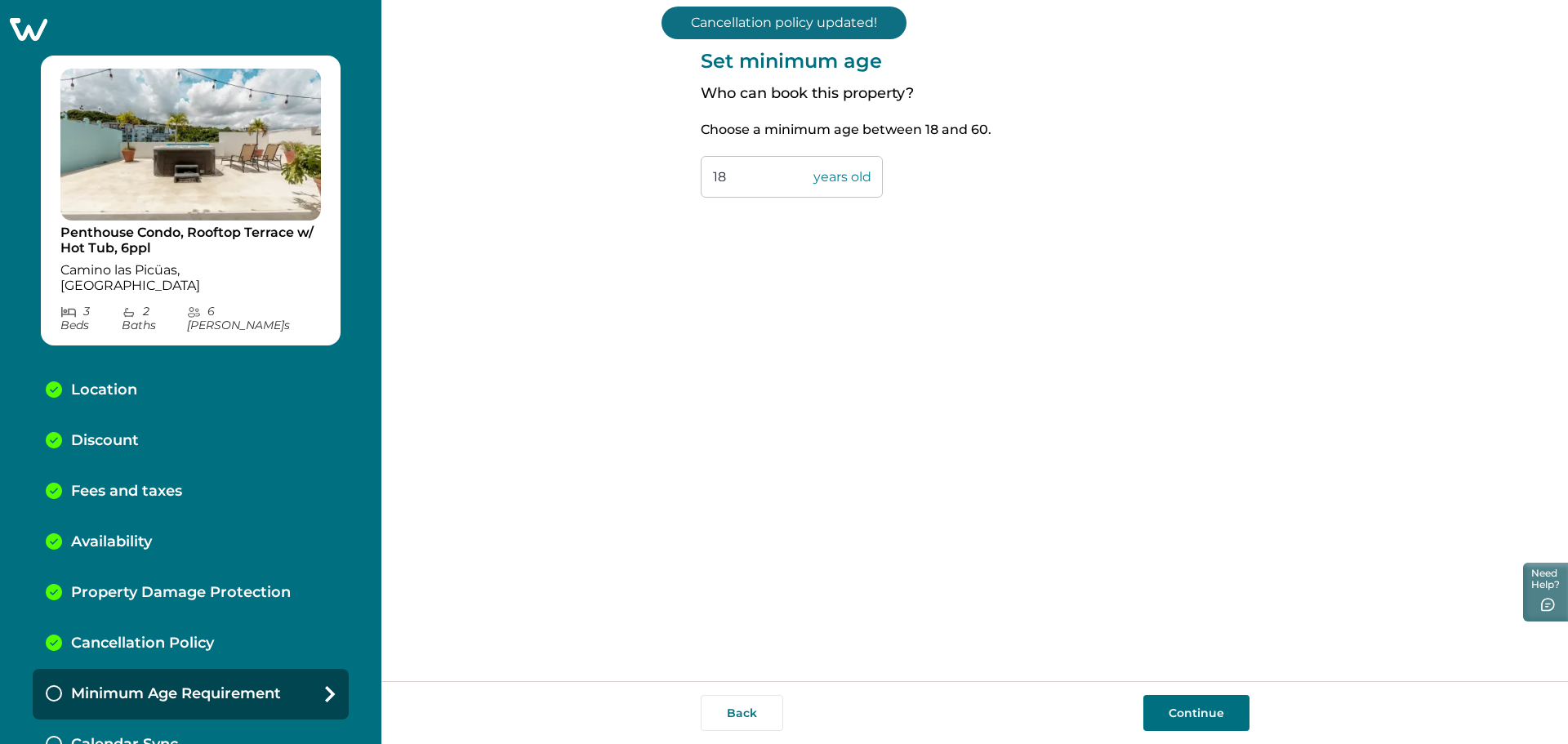
click at [770, 179] on input "18" at bounding box center [792, 177] width 182 height 42
drag, startPoint x: 771, startPoint y: 177, endPoint x: 636, endPoint y: 189, distance: 135.5
click at [658, 187] on div "Set minimum age Who can book this property? Choose a minimum age between 18 and…" at bounding box center [975, 341] width 1187 height 682
type input "21"
click at [1190, 719] on button "Continue" at bounding box center [1196, 714] width 106 height 36
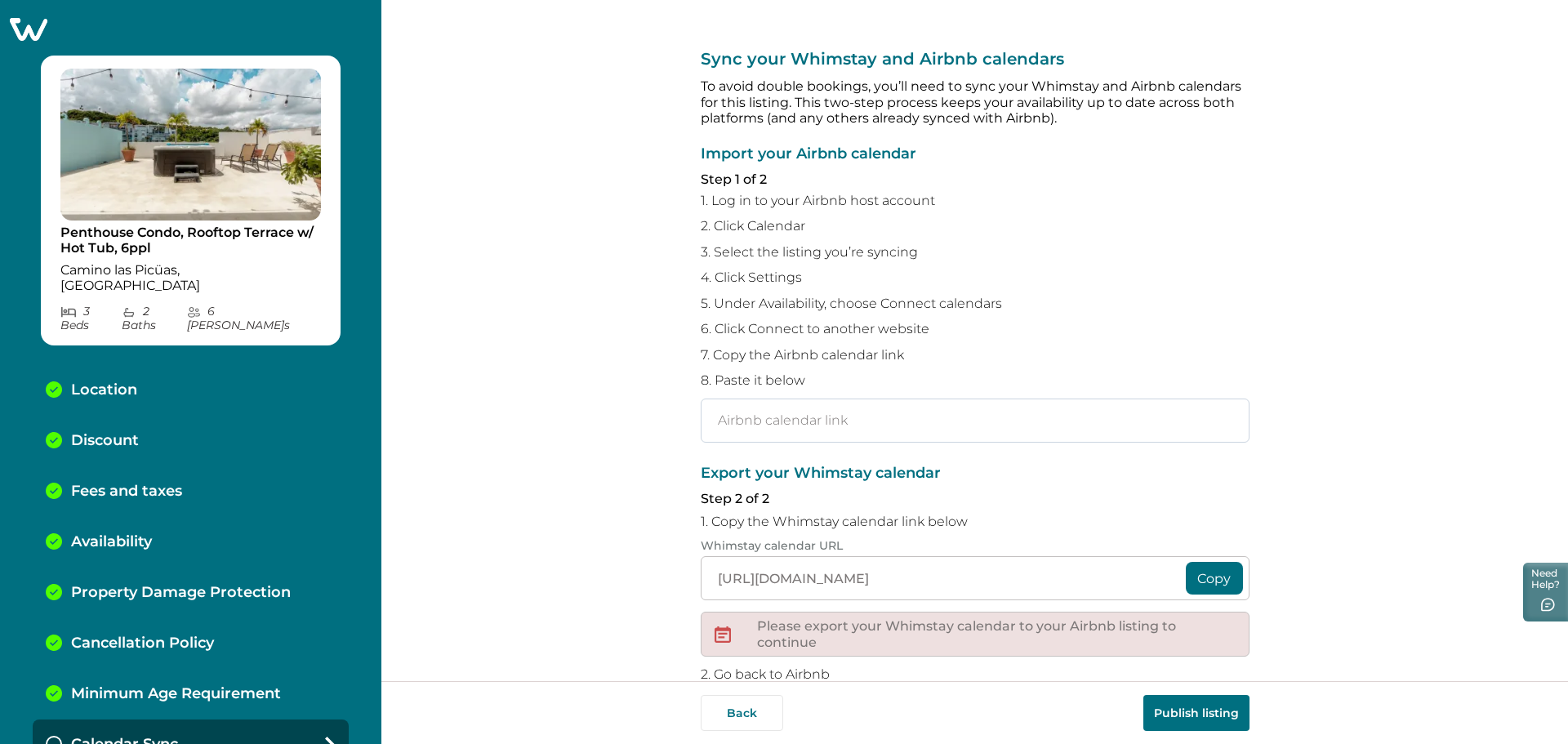
click at [751, 418] on input "text" at bounding box center [975, 421] width 549 height 44
paste input "[URL][DOMAIN_NAME]"
type input "[URL][DOMAIN_NAME]"
click at [1206, 573] on button "Copy" at bounding box center [1215, 579] width 57 height 33
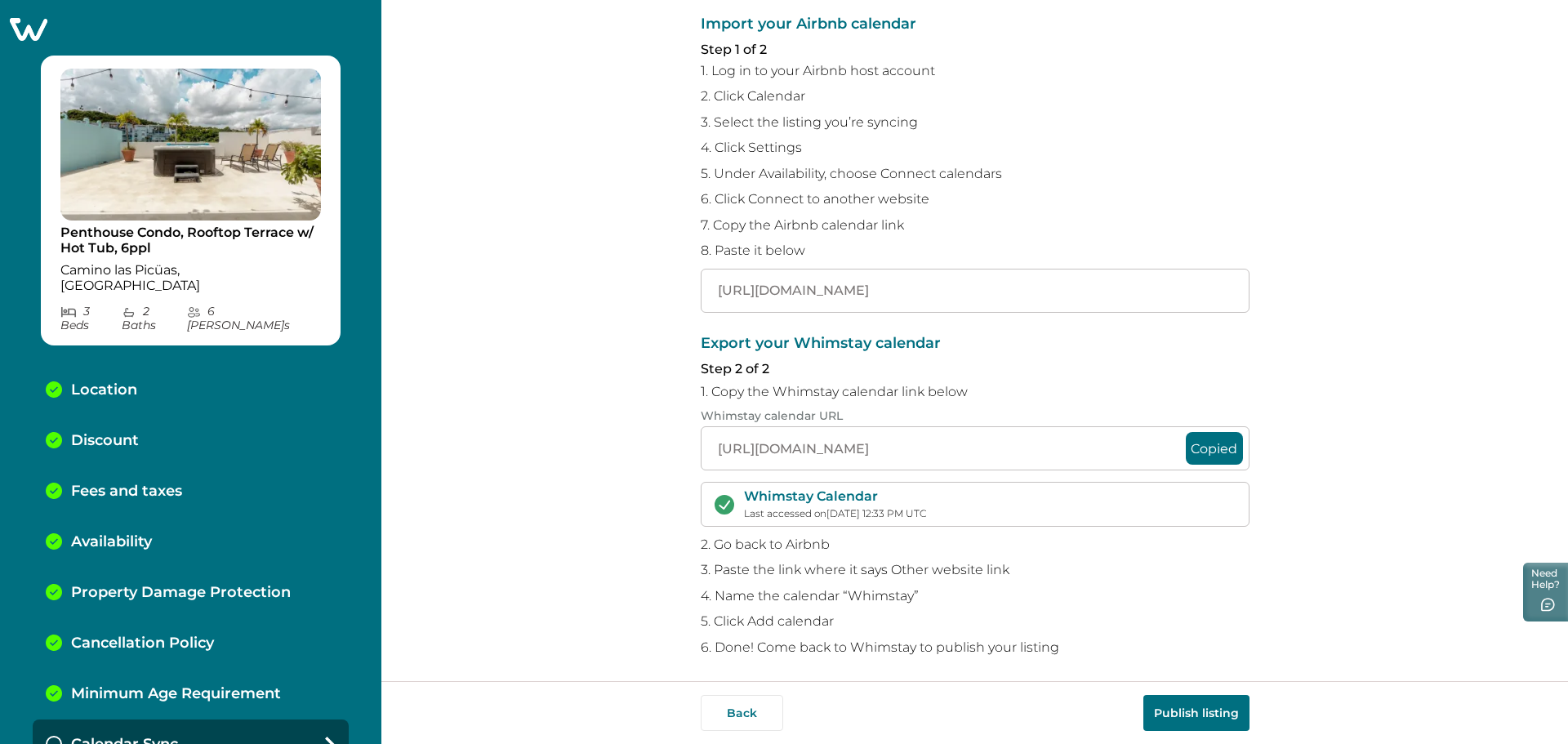
scroll to position [136, 0]
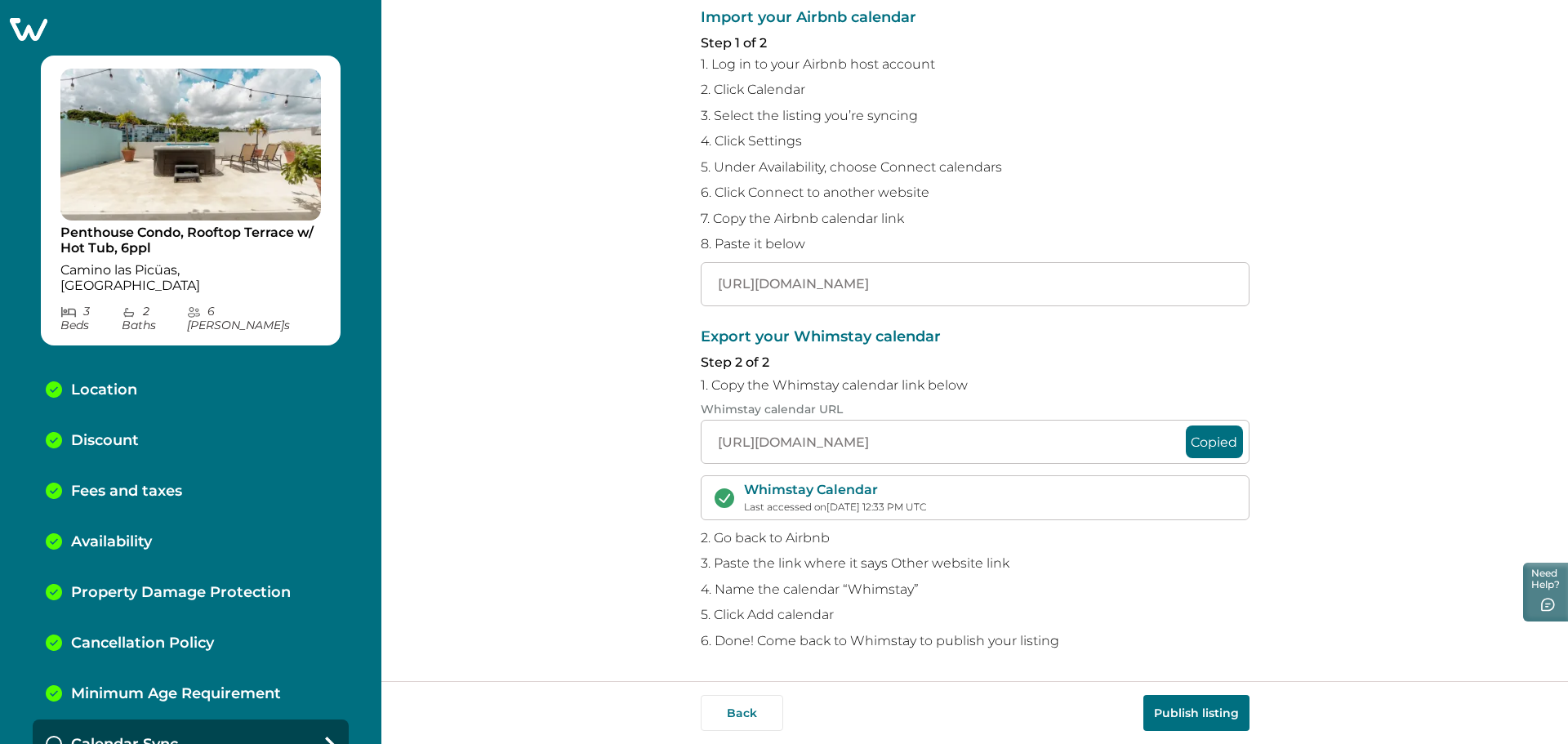
click at [1171, 705] on button "Publish listing" at bounding box center [1196, 714] width 106 height 36
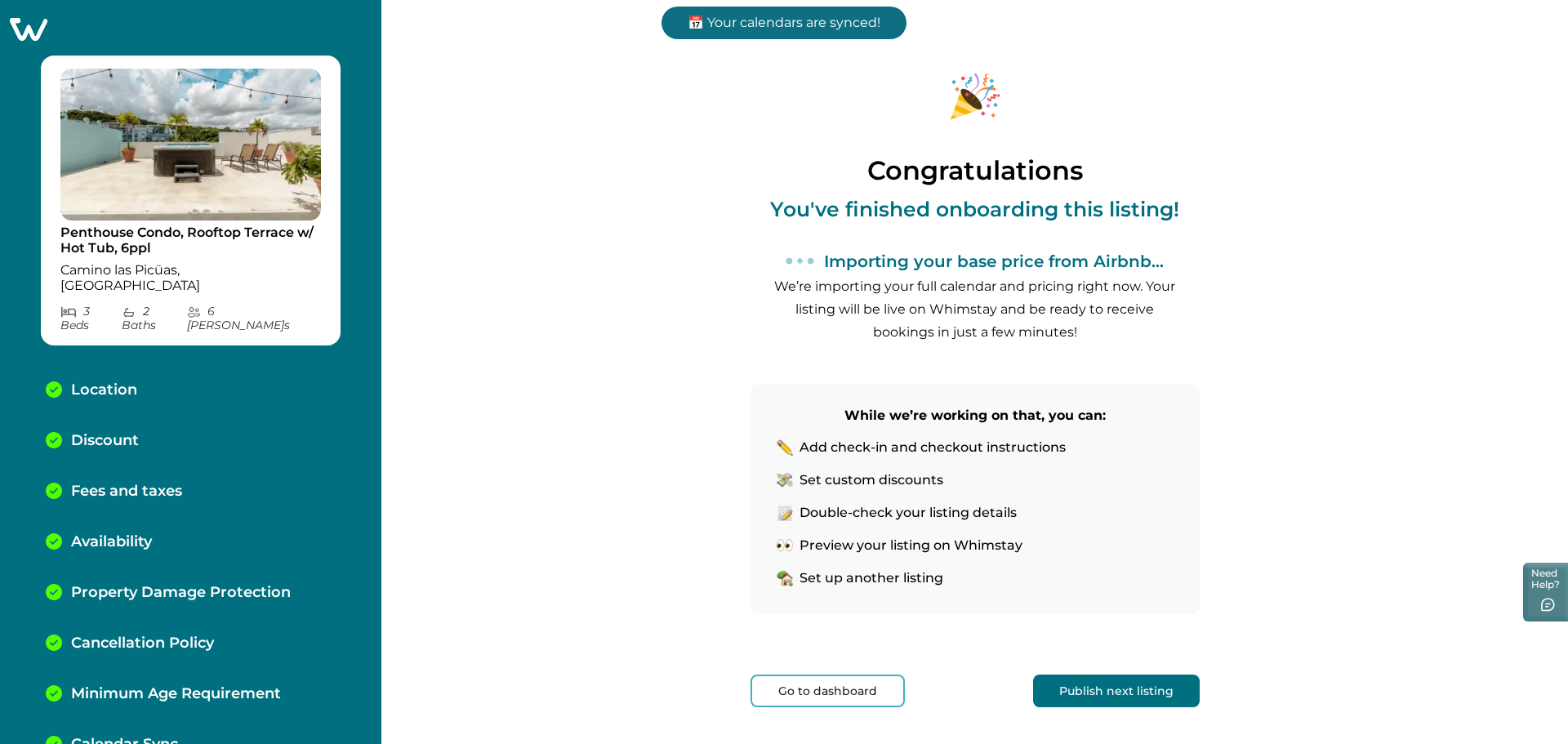
click at [829, 686] on button "Go to dashboard" at bounding box center [828, 691] width 154 height 33
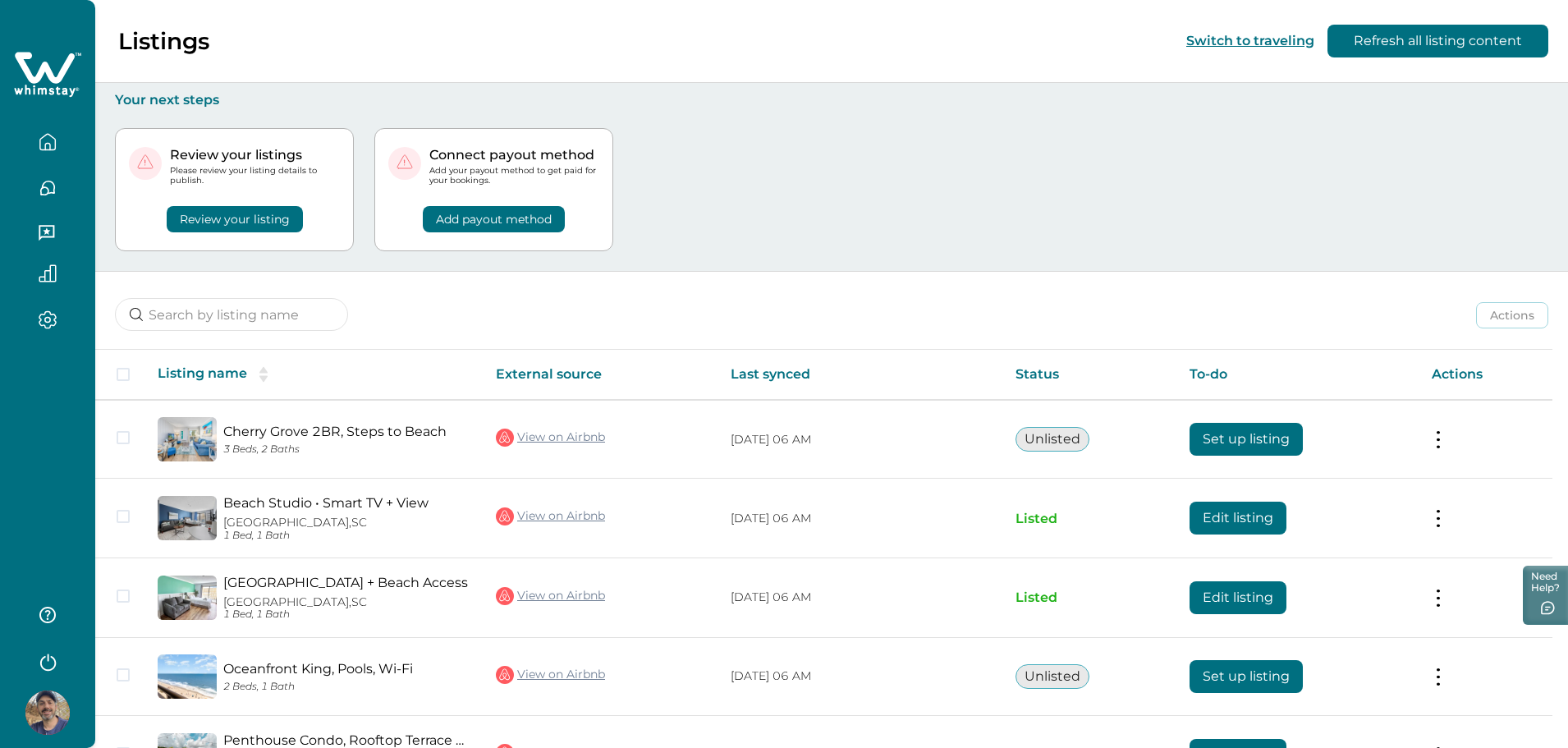
click at [1216, 39] on button "Switch to traveling" at bounding box center [1250, 40] width 128 height 16
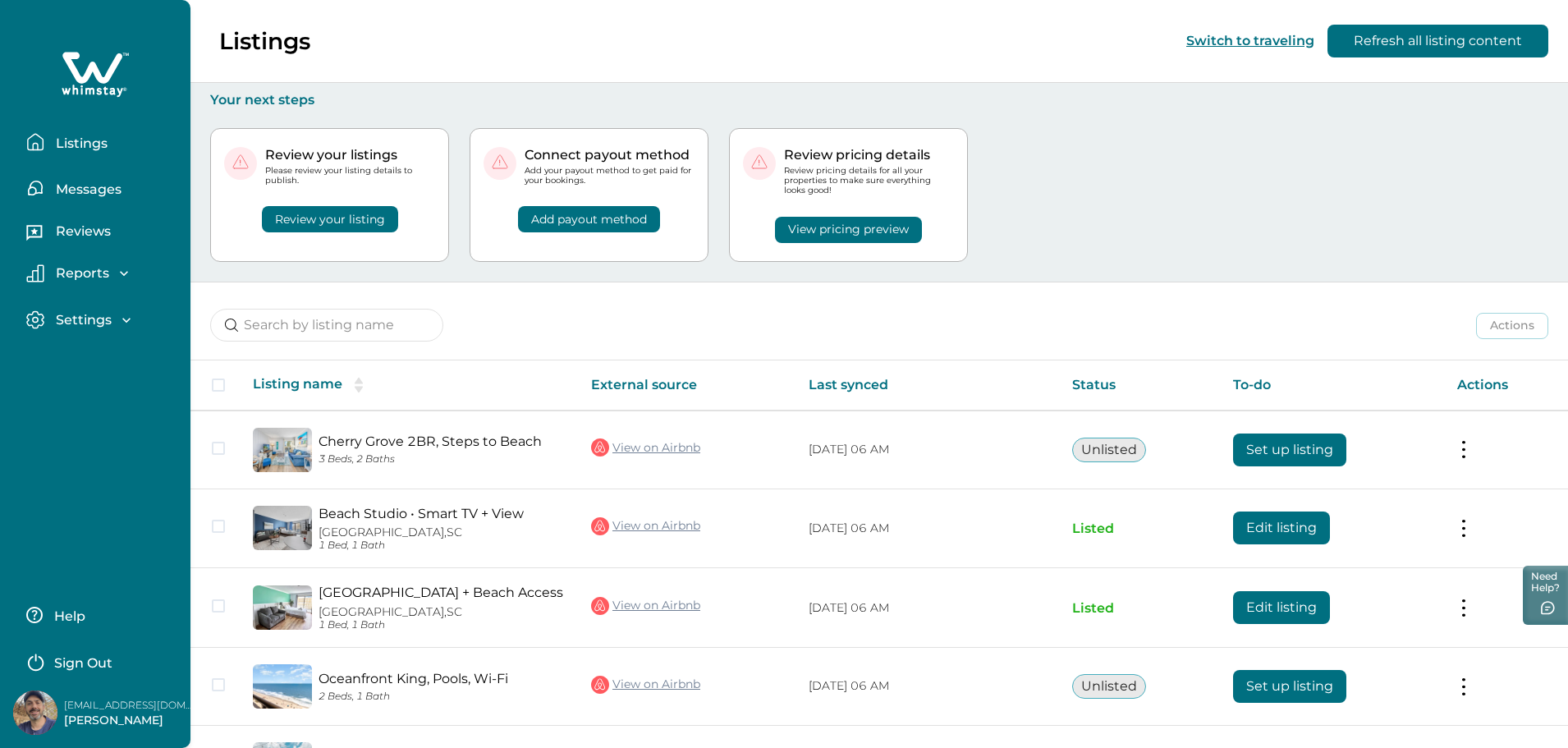
click at [1098, 122] on div "Review your listings Please review your listing details to publish. Review your…" at bounding box center [880, 195] width 1339 height 173
